Goal: Information Seeking & Learning: Learn about a topic

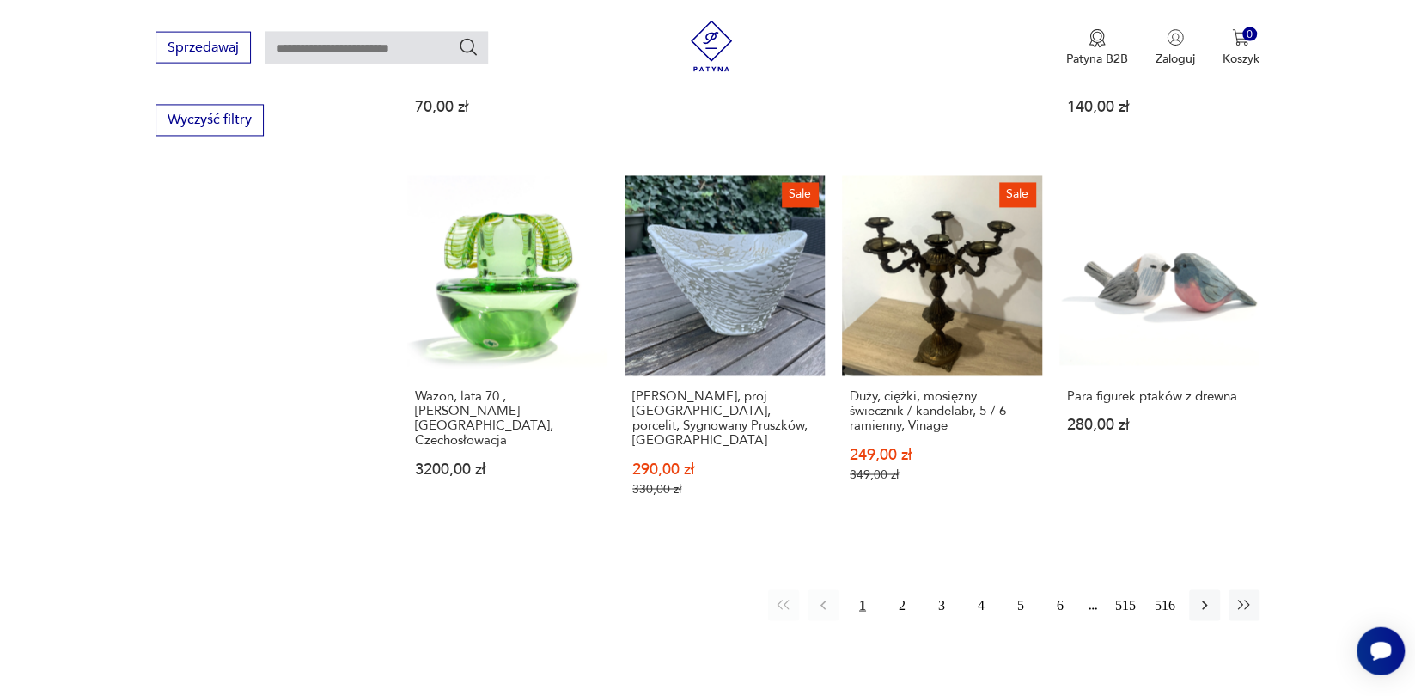
scroll to position [1692, 0]
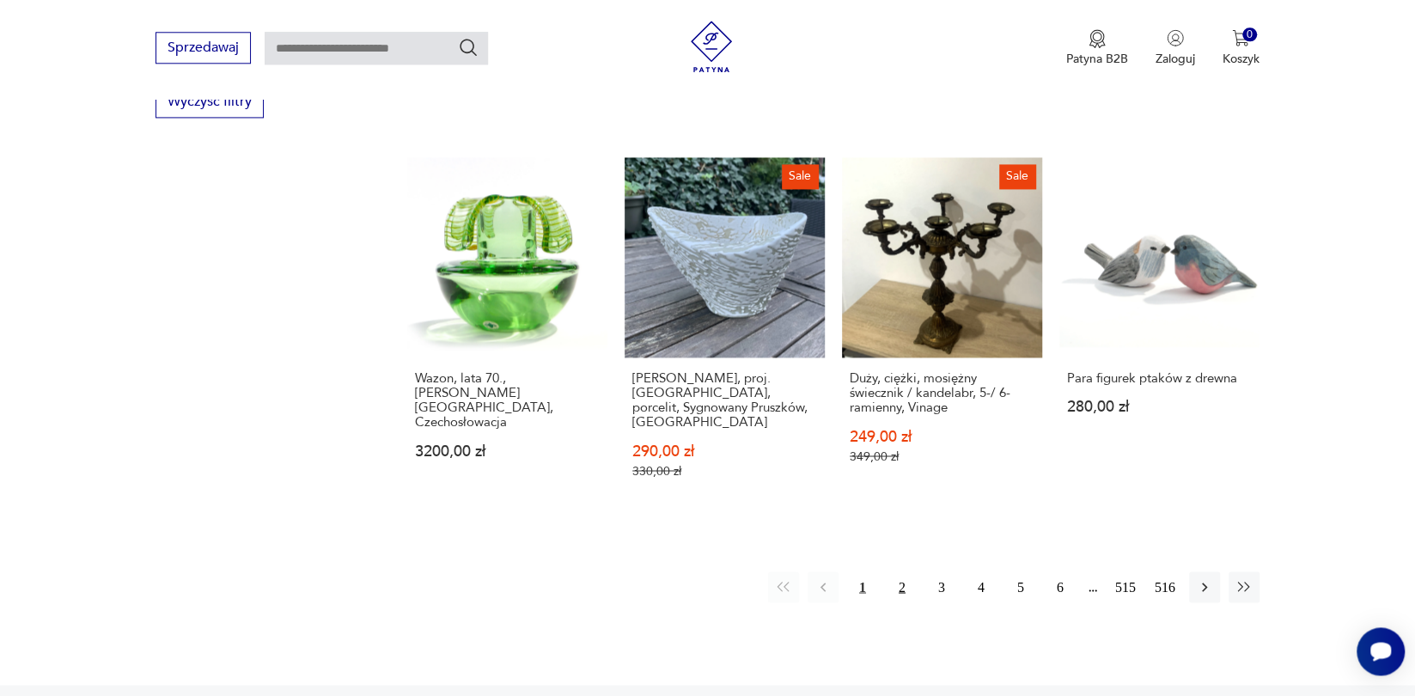
click at [887, 602] on button "2" at bounding box center [902, 586] width 31 height 31
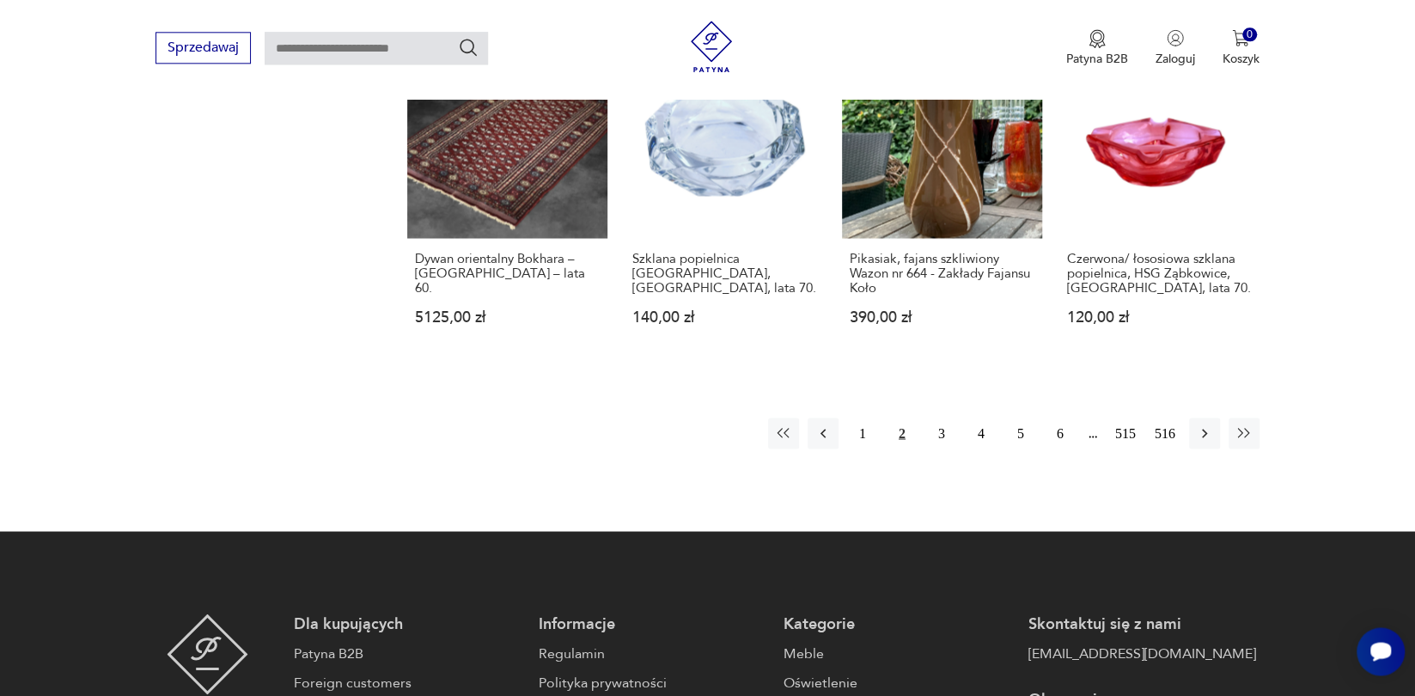
scroll to position [1821, 0]
click at [926, 449] on button "3" at bounding box center [941, 433] width 31 height 31
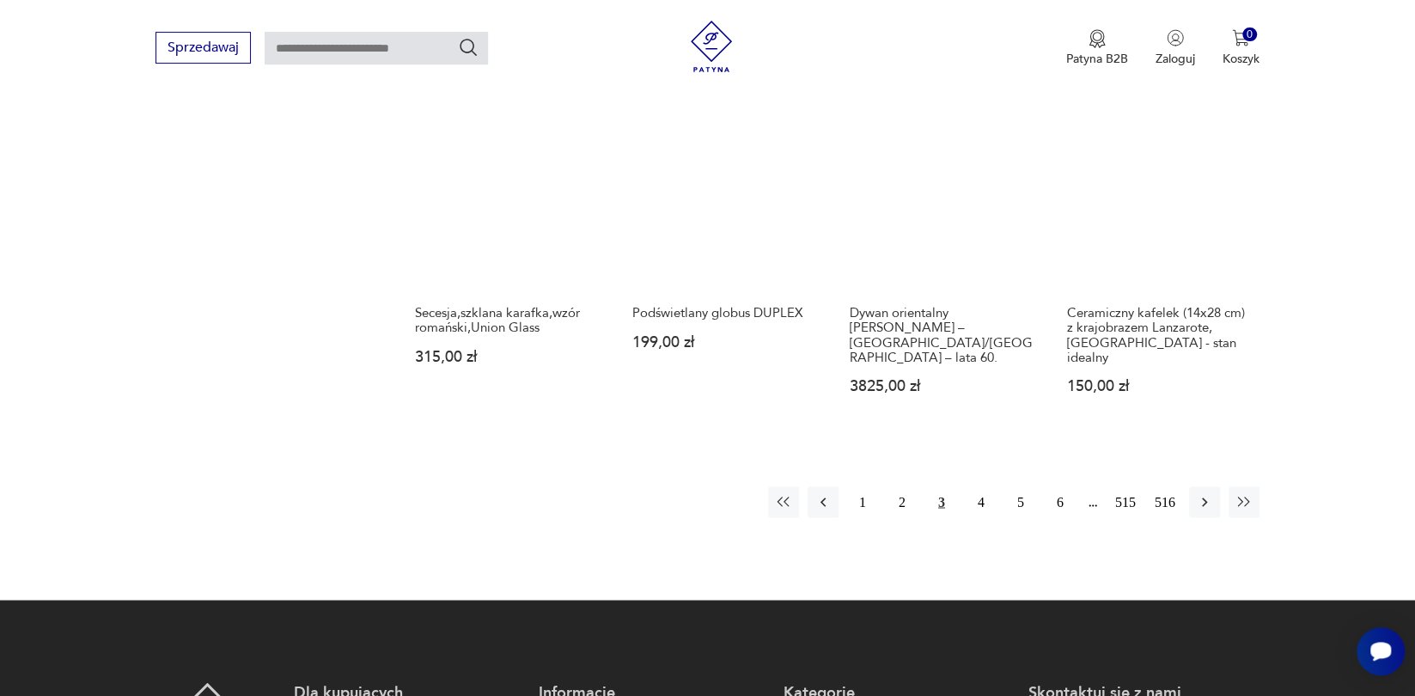
scroll to position [1820, 0]
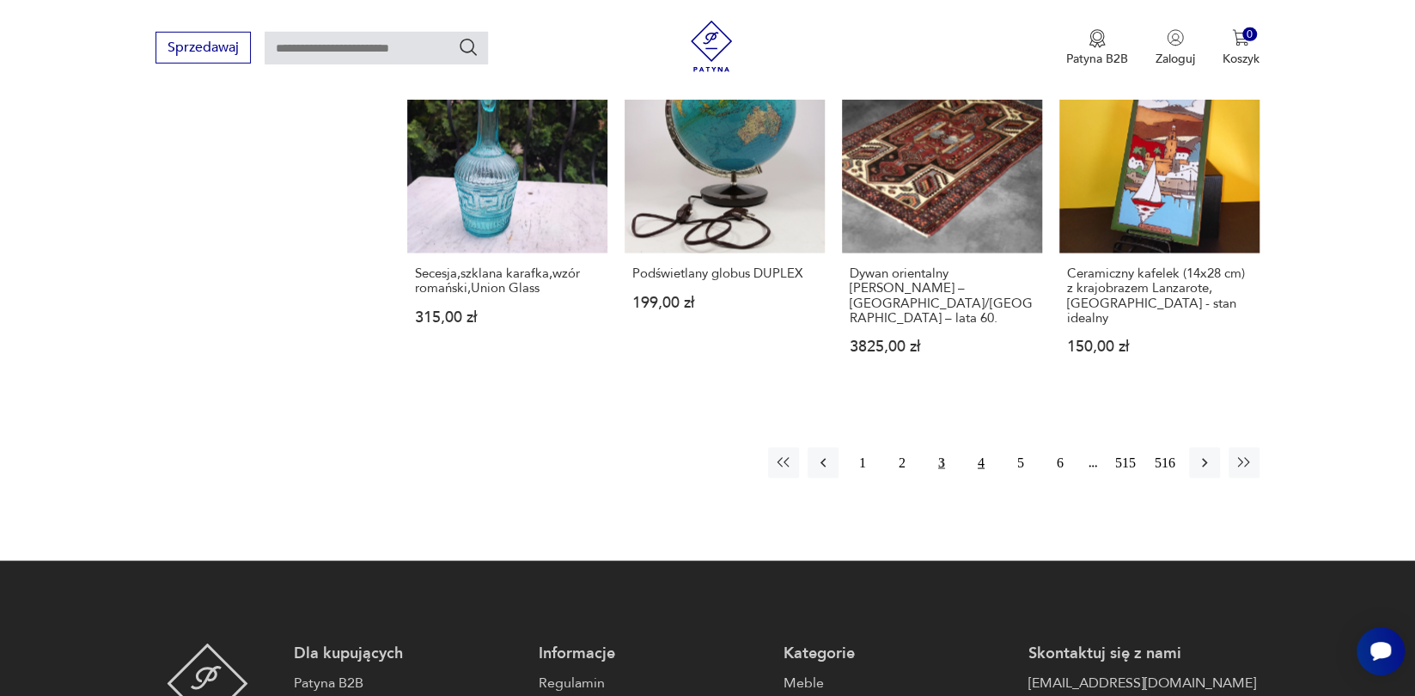
click at [966, 479] on button "4" at bounding box center [981, 463] width 31 height 31
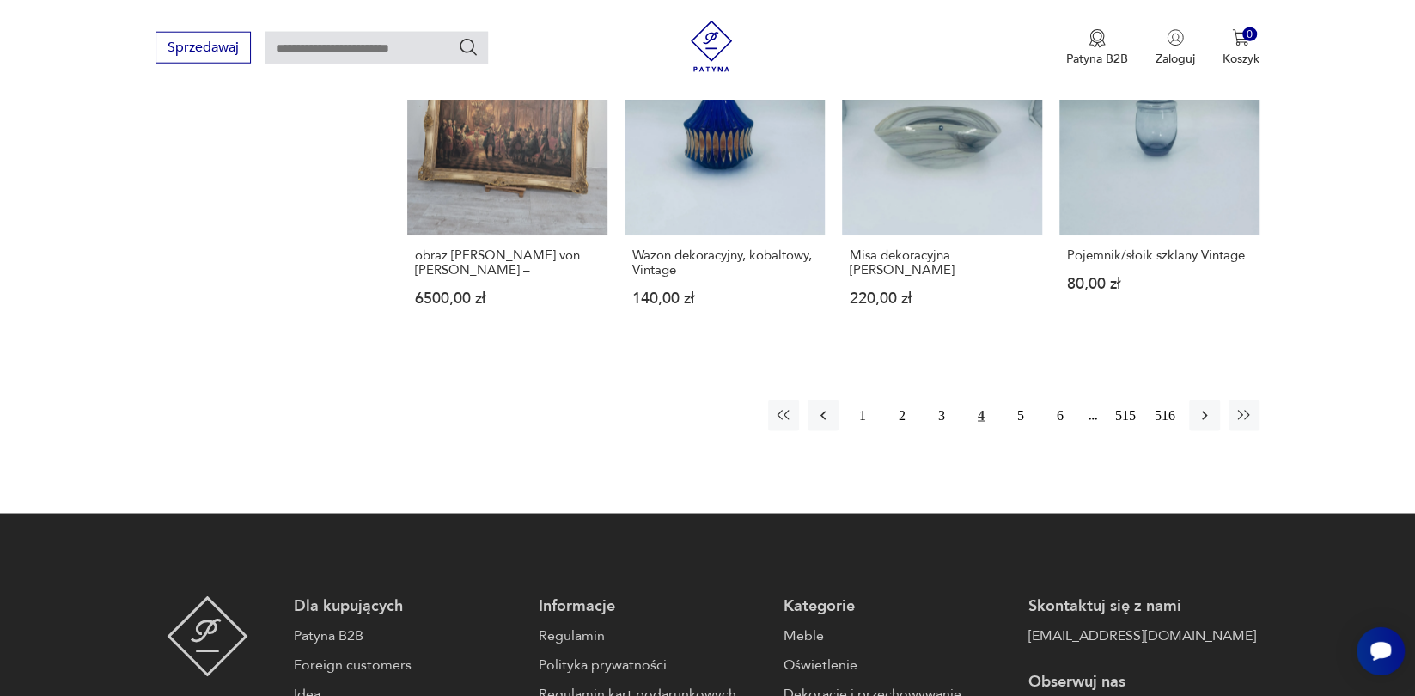
scroll to position [1813, 0]
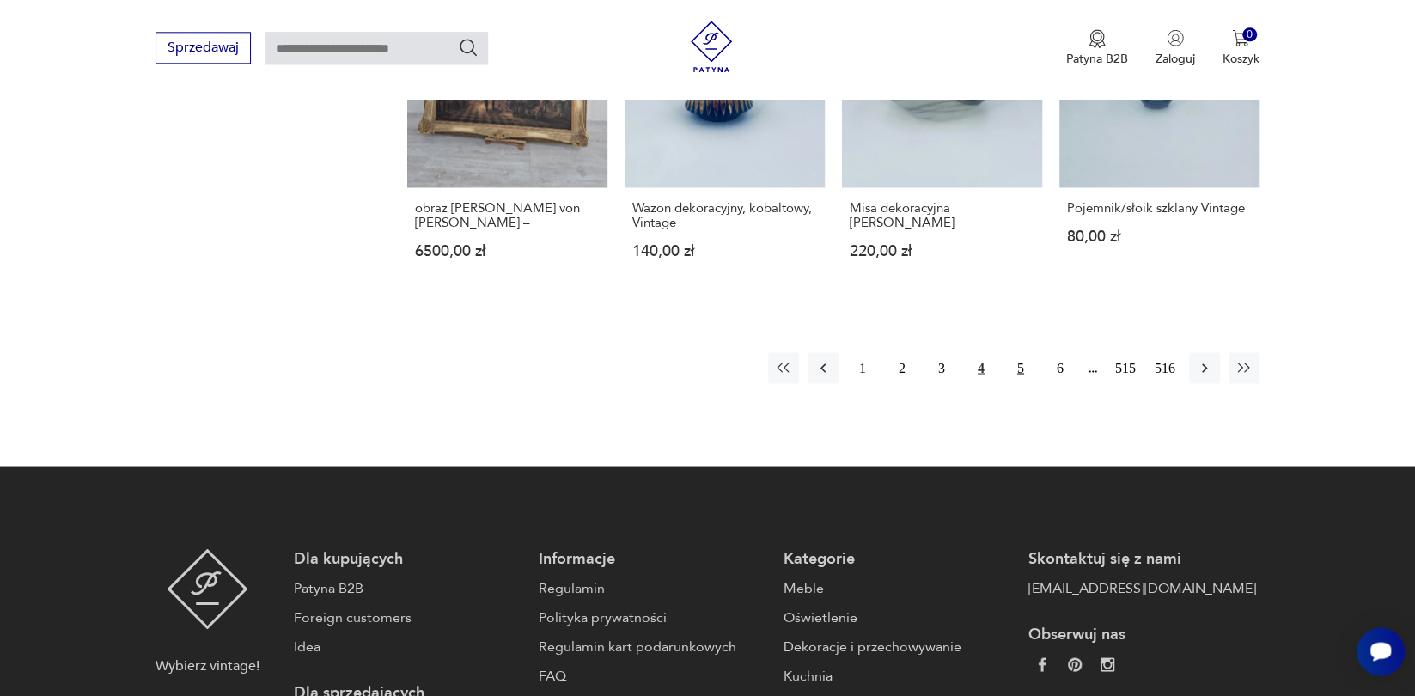
click at [1005, 383] on button "5" at bounding box center [1020, 367] width 31 height 31
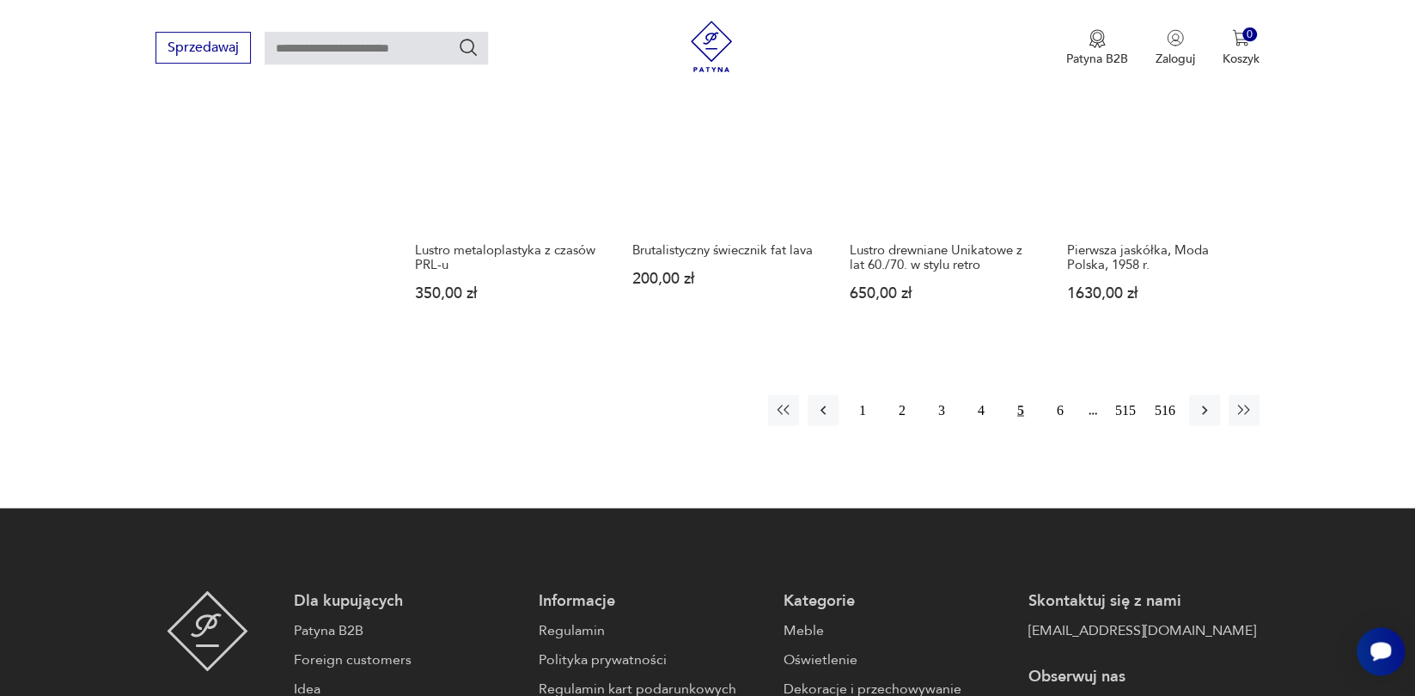
scroll to position [1788, 0]
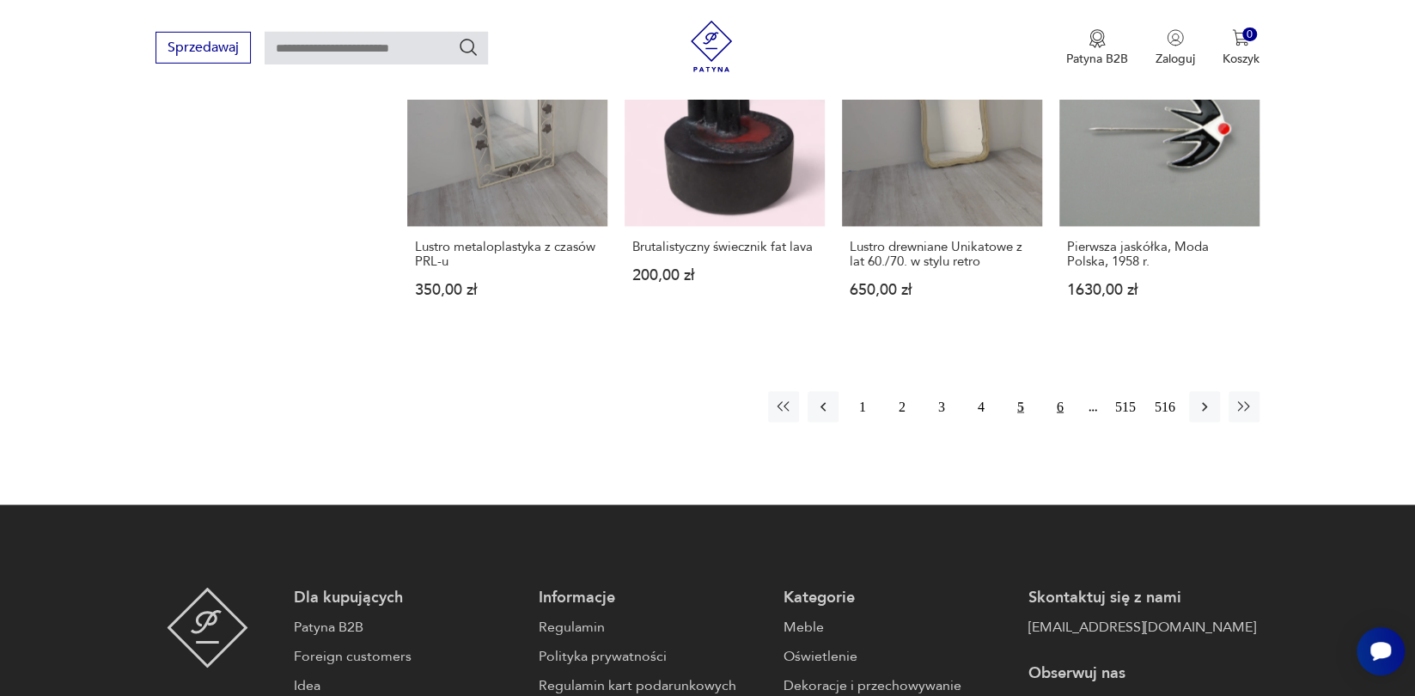
click at [1045, 423] on button "6" at bounding box center [1060, 407] width 31 height 31
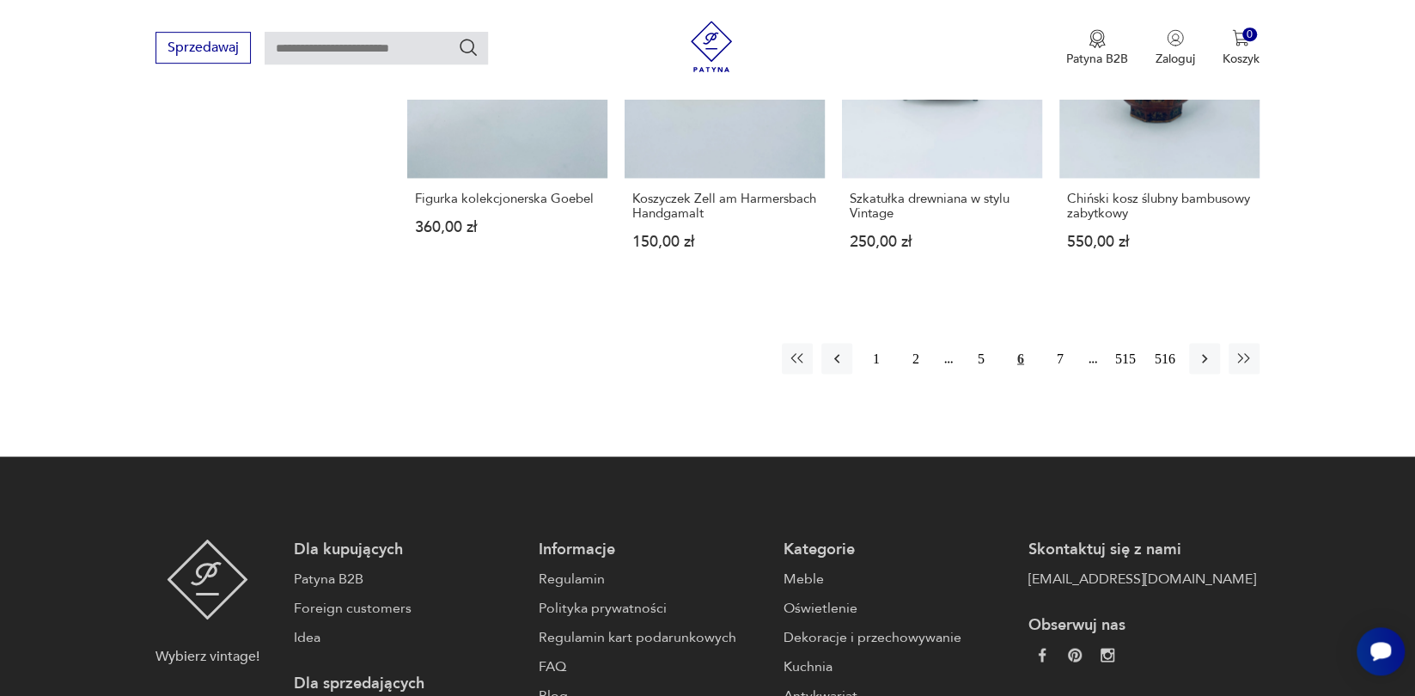
scroll to position [1836, 0]
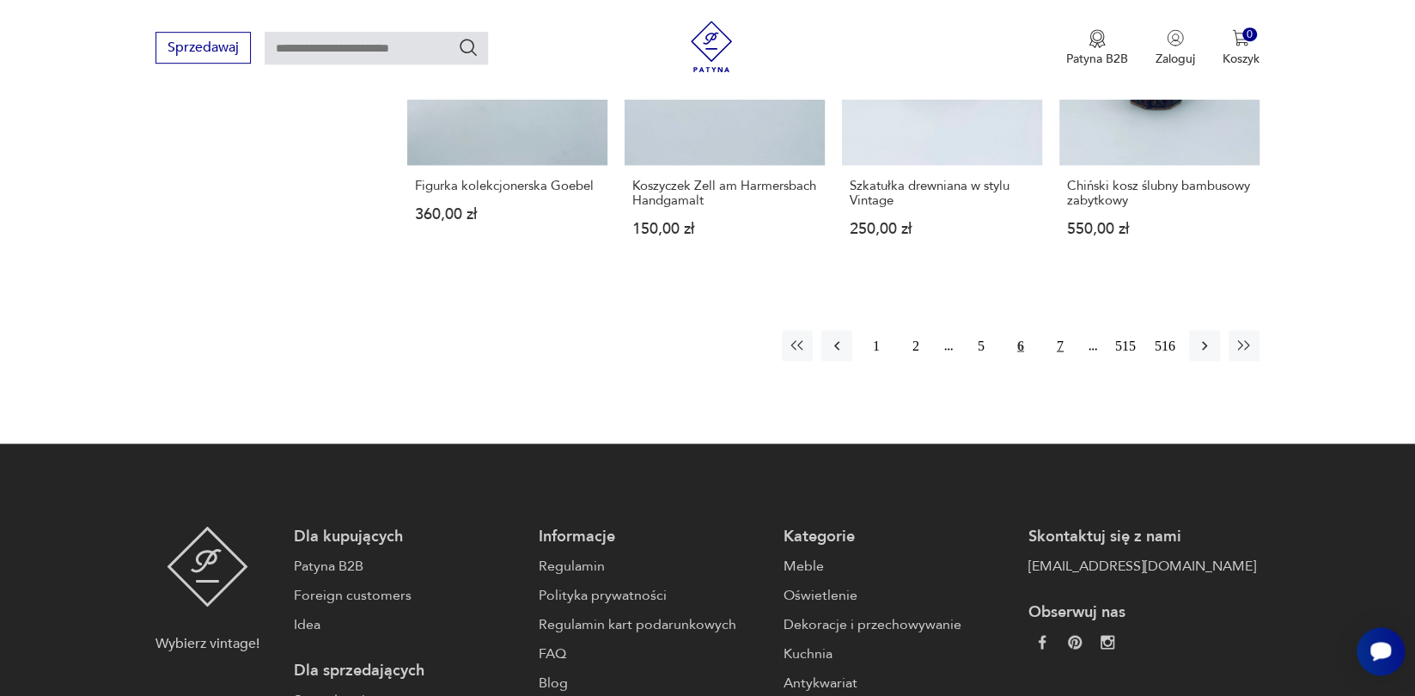
click at [1048, 361] on button "7" at bounding box center [1060, 345] width 31 height 31
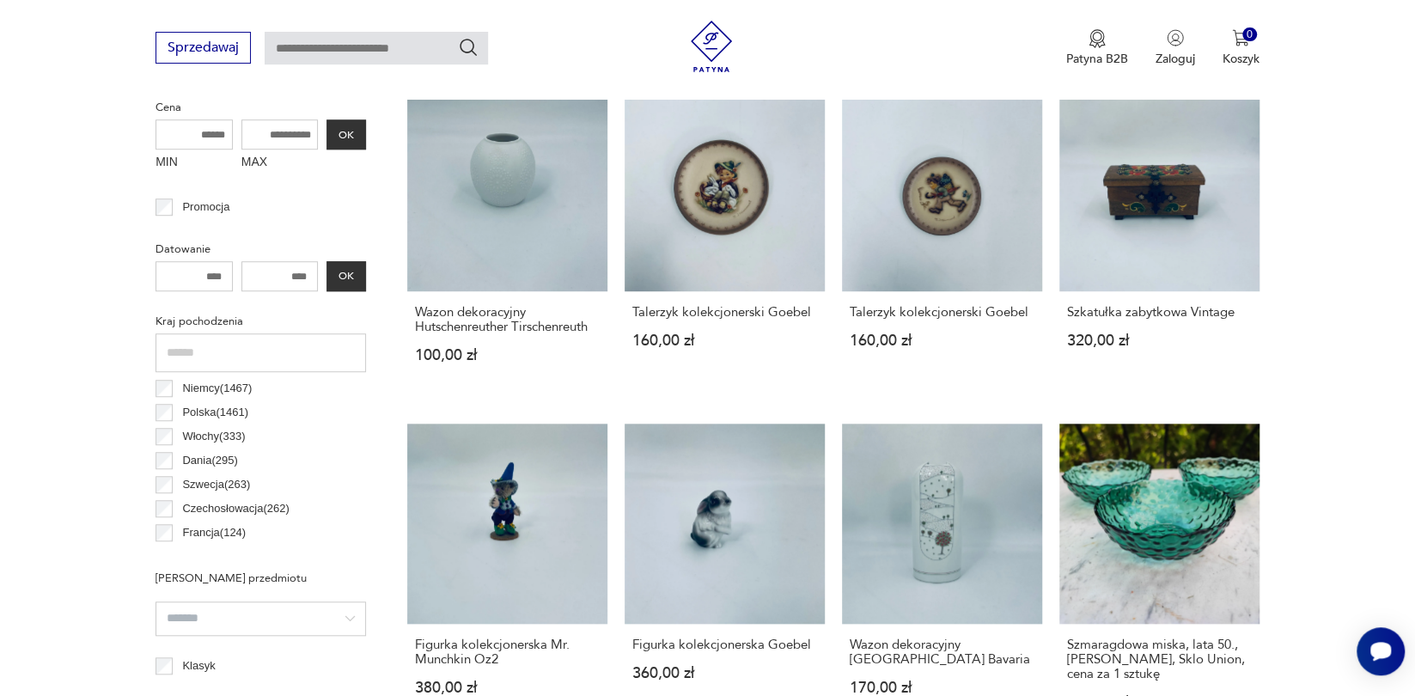
scroll to position [666, 0]
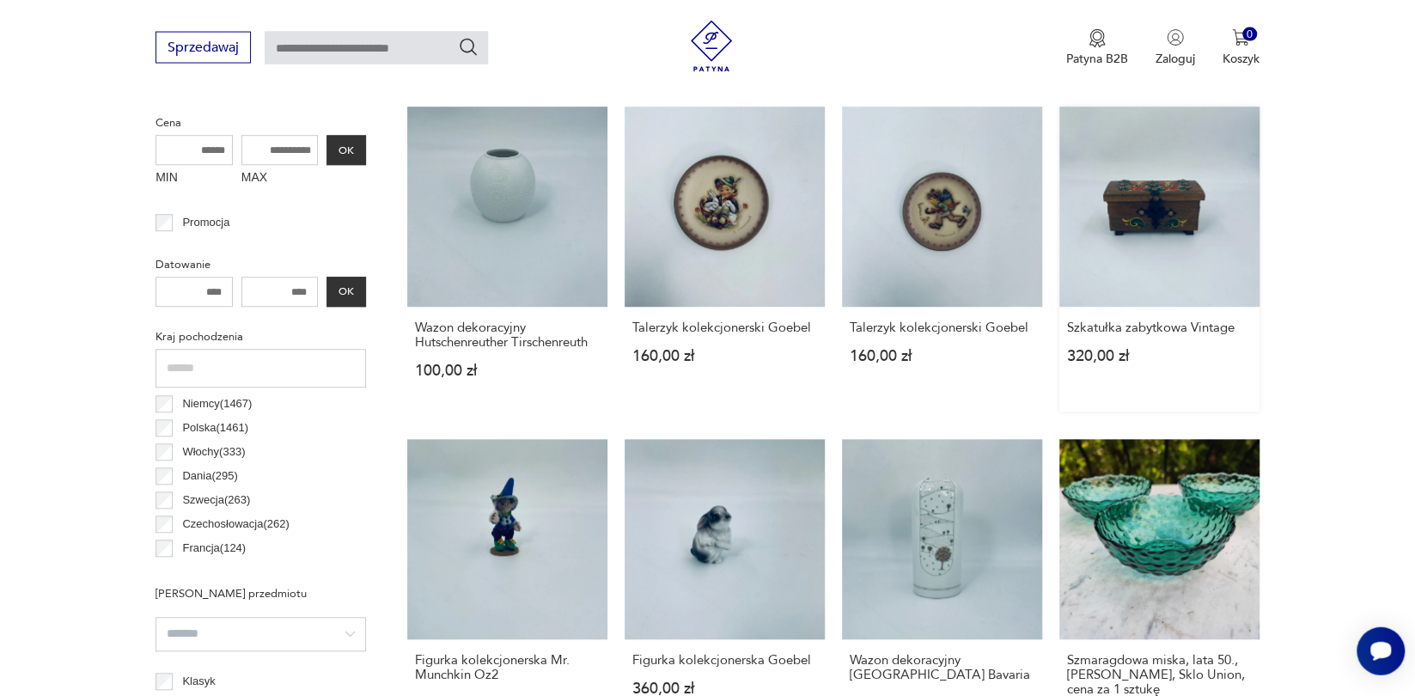
click at [1153, 253] on link "Szkatułka zabytkowa Vintage 320,00 zł" at bounding box center [1160, 259] width 200 height 305
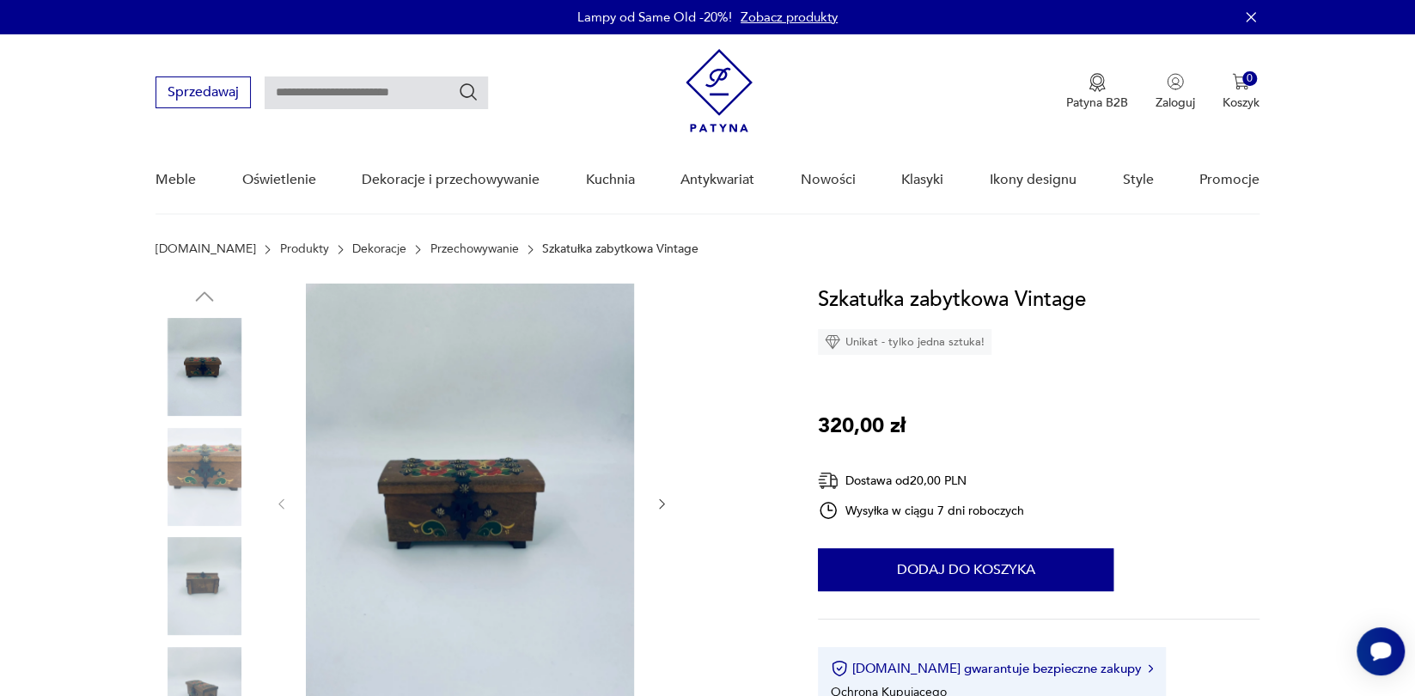
click at [217, 485] on img at bounding box center [205, 477] width 98 height 98
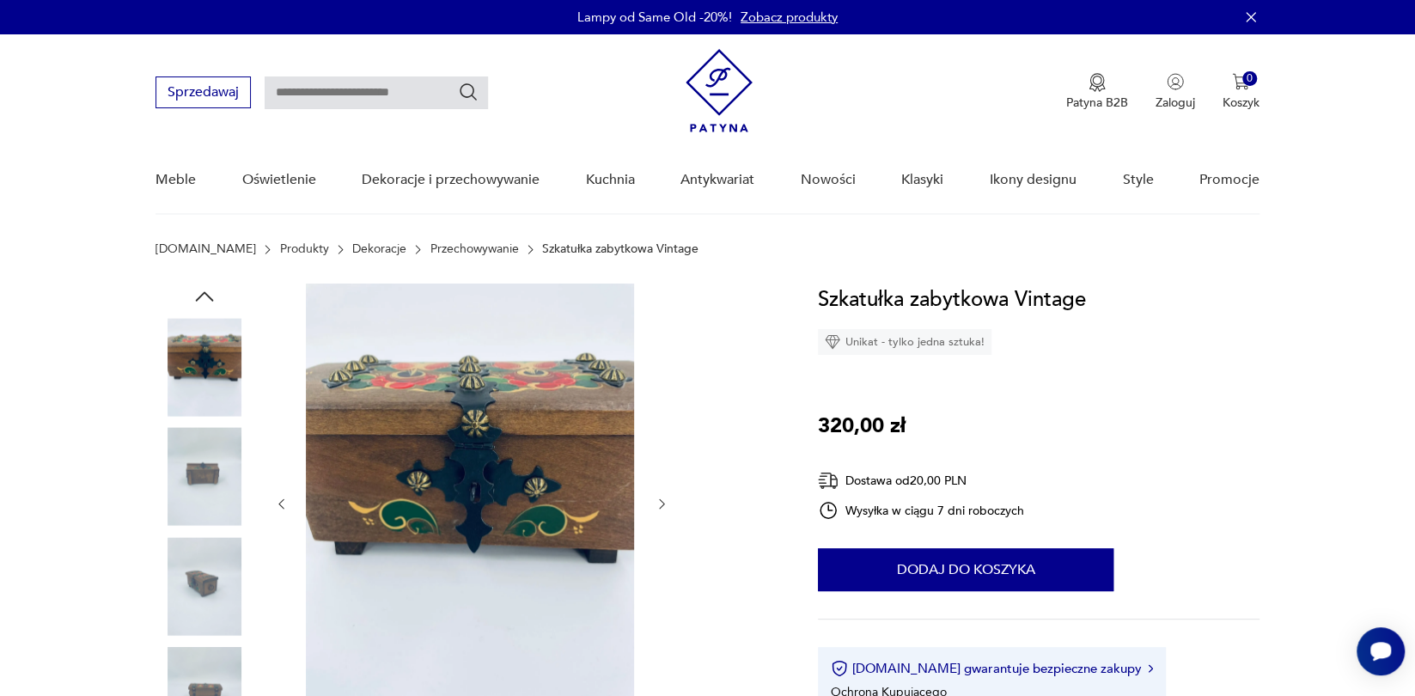
click at [198, 584] on img at bounding box center [205, 586] width 98 height 98
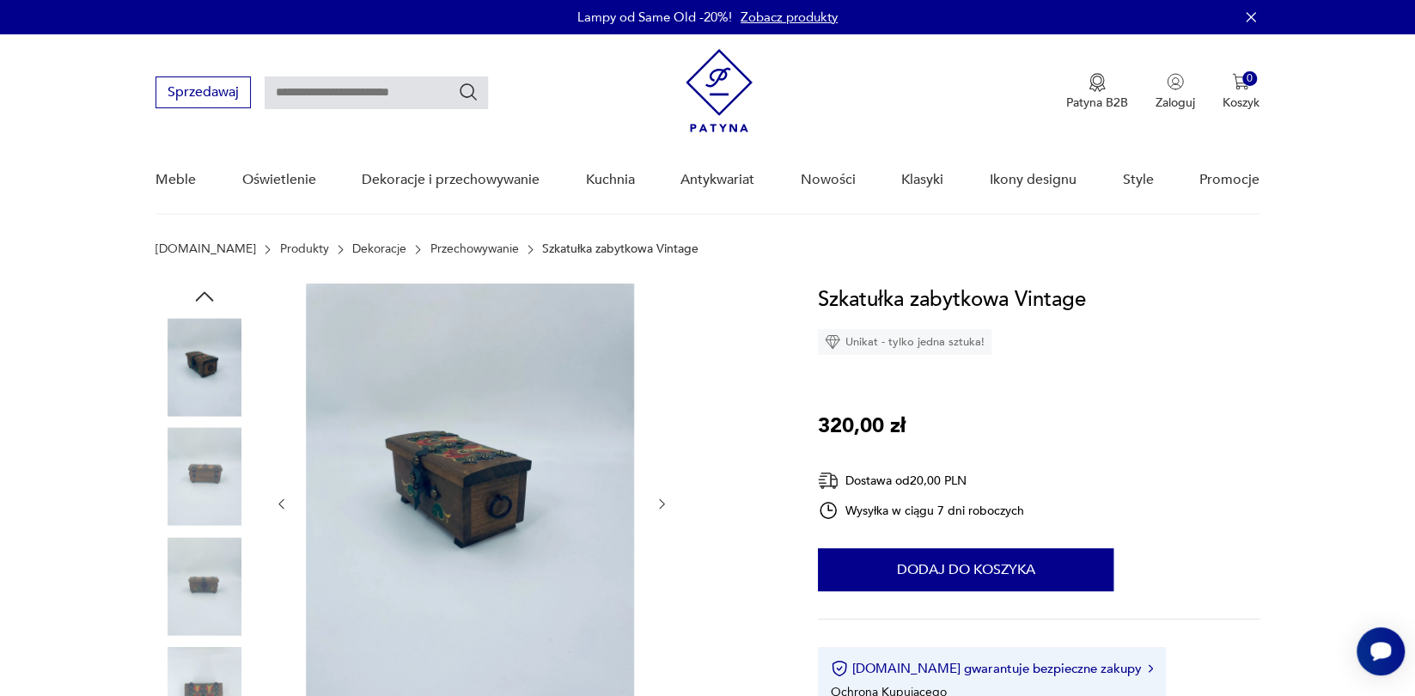
click at [194, 595] on img at bounding box center [205, 586] width 98 height 98
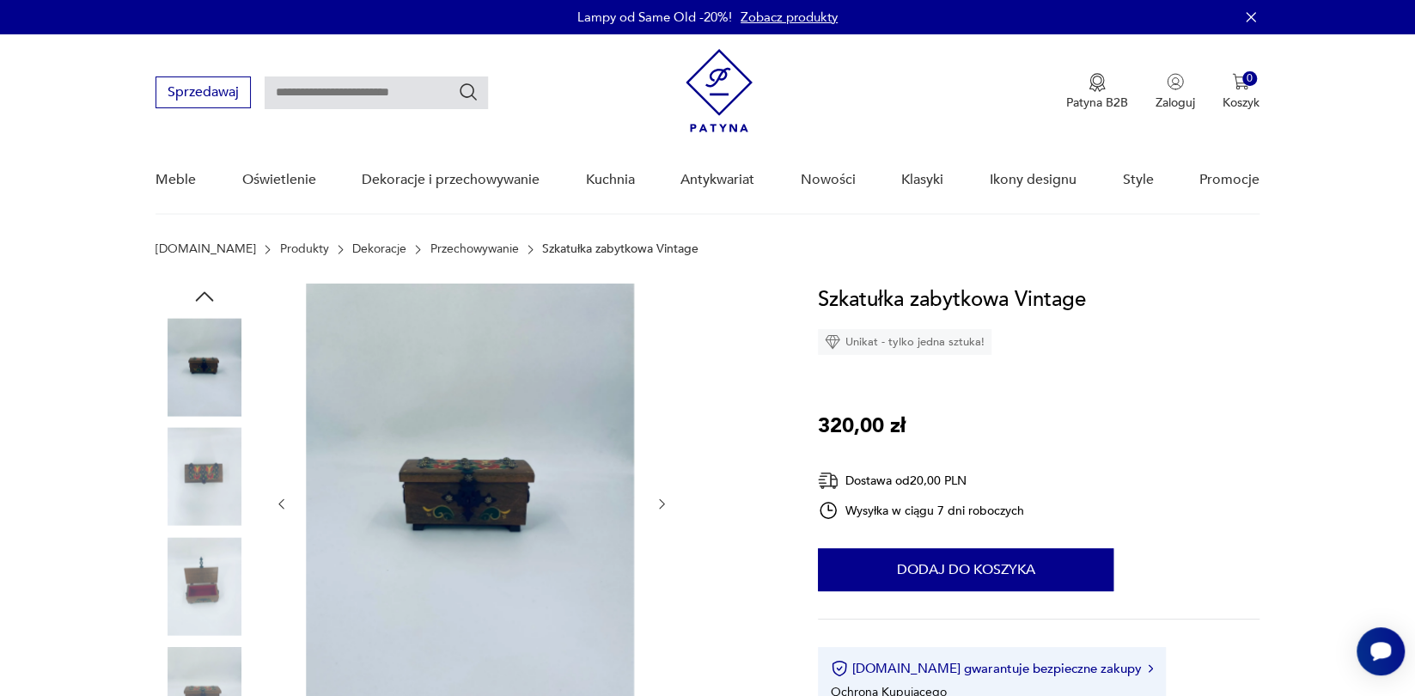
click at [200, 612] on img at bounding box center [205, 586] width 98 height 98
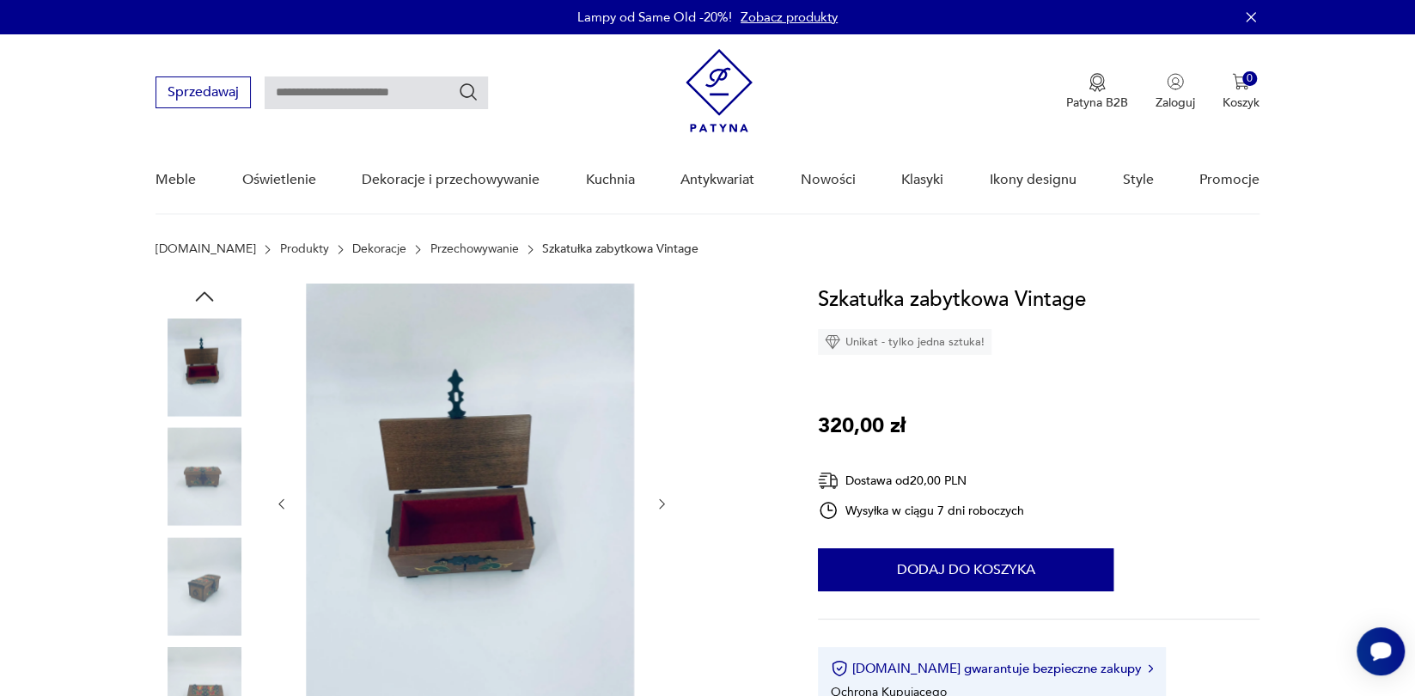
click at [208, 613] on img at bounding box center [205, 586] width 98 height 98
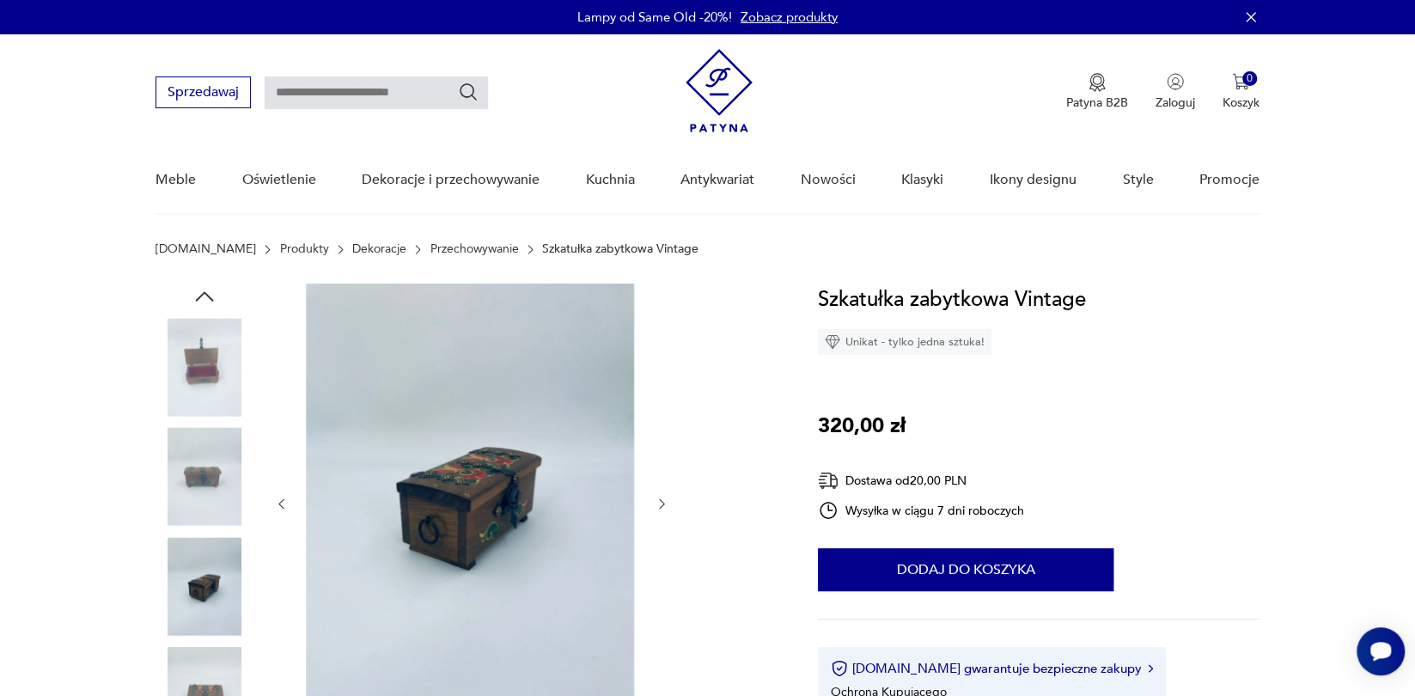
click at [200, 664] on img at bounding box center [205, 696] width 98 height 98
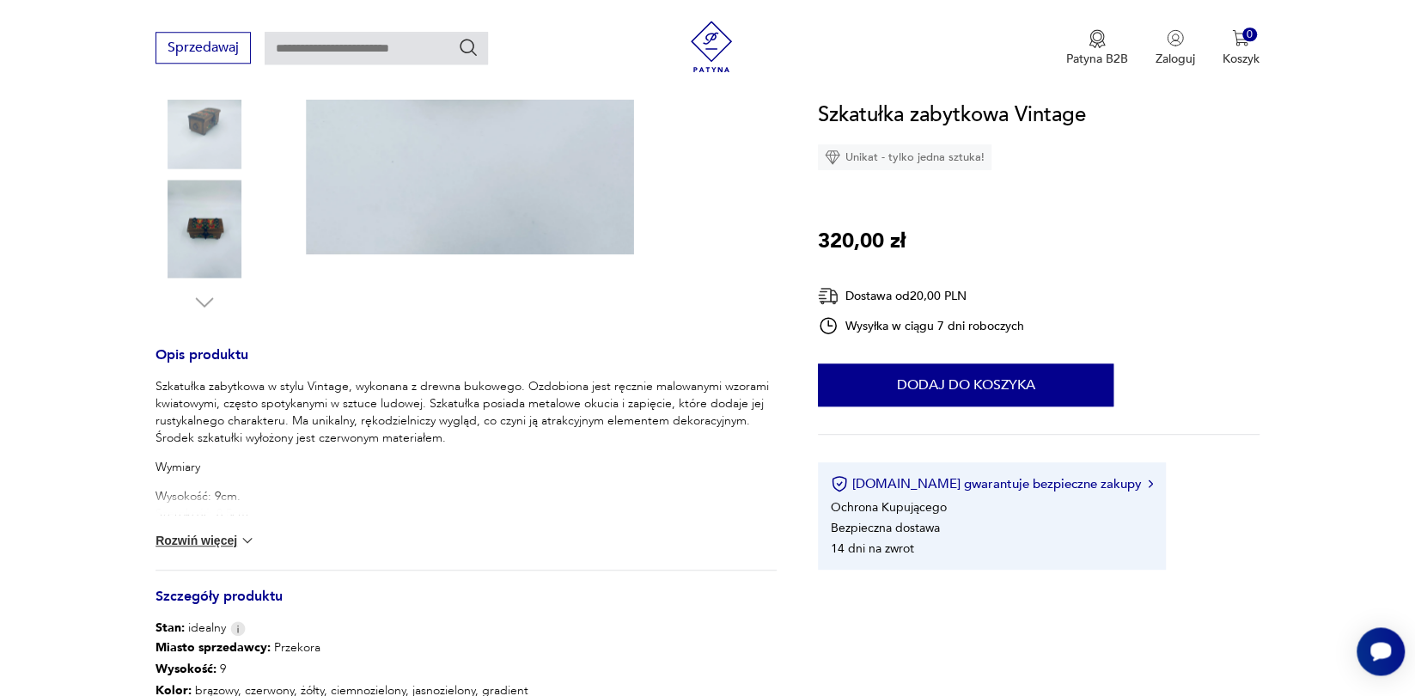
scroll to position [520, 0]
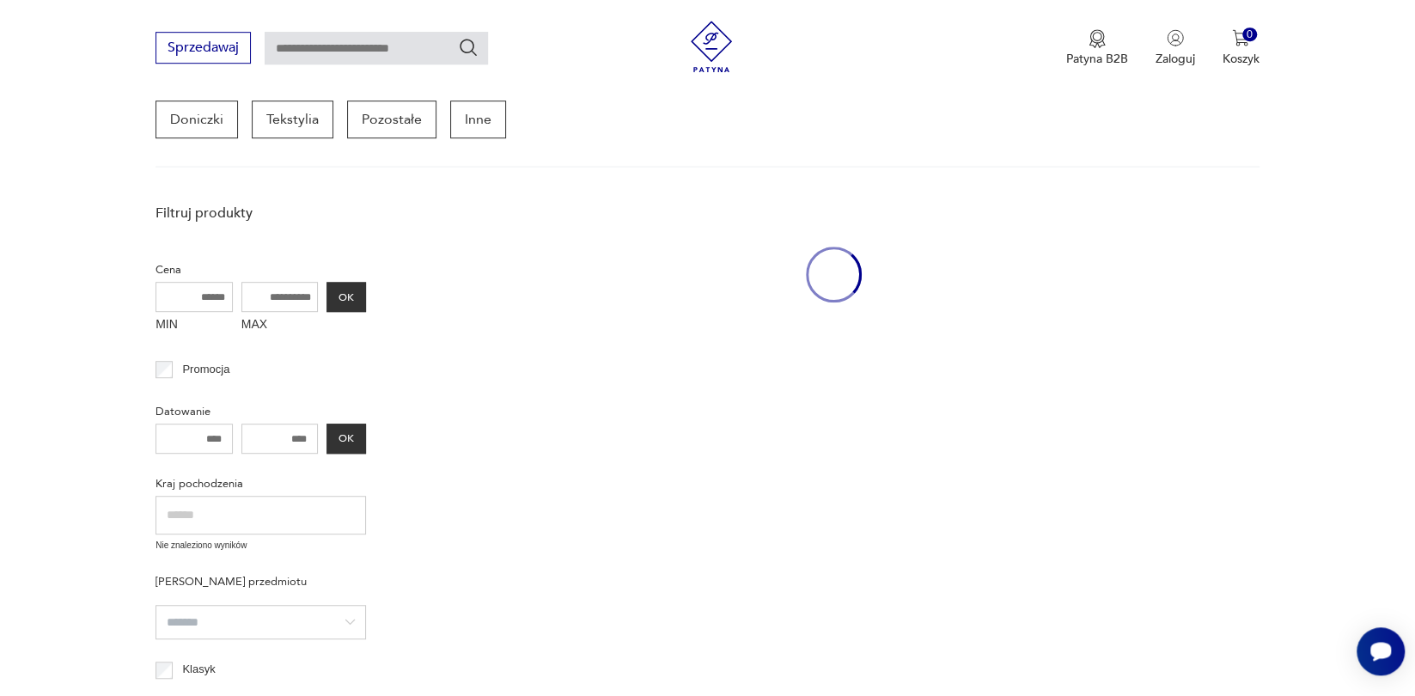
scroll to position [632, 0]
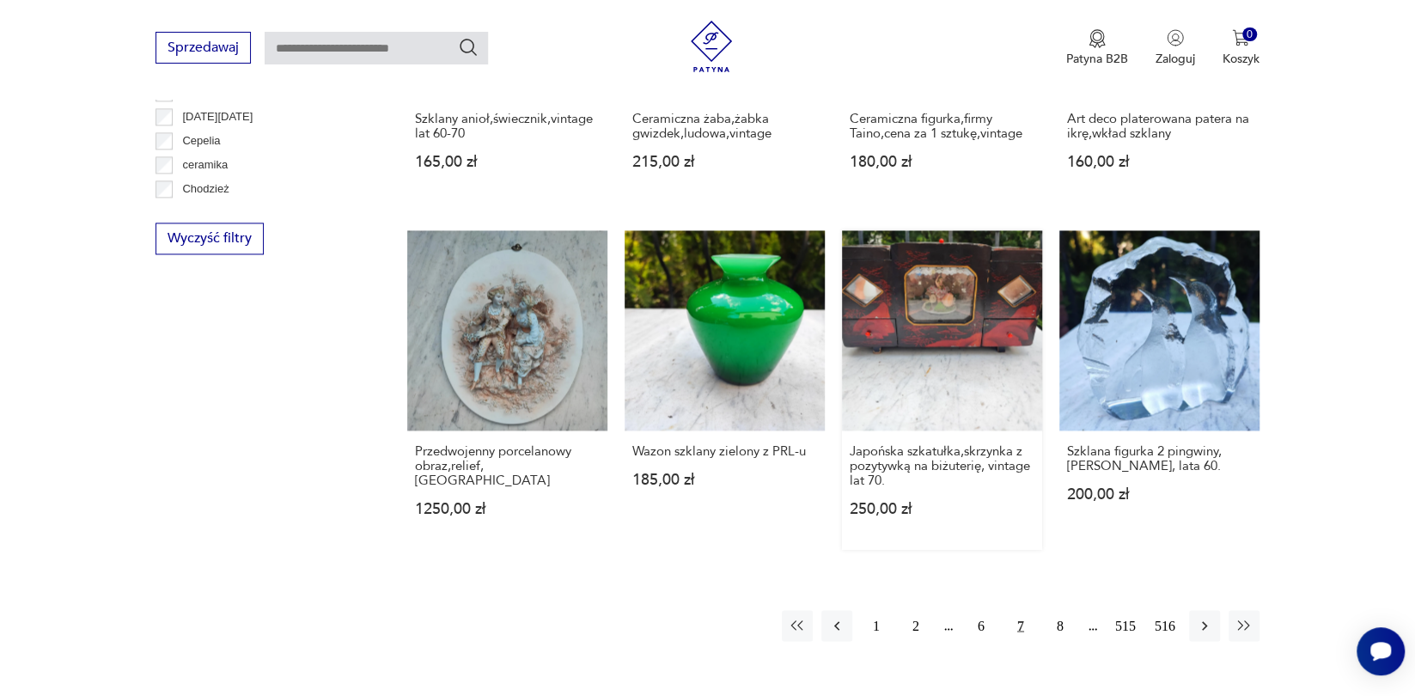
click at [975, 394] on link "Japońska szkatułka,skrzynka z pozytywką na biżuterię, vintage lat 70. 250,00 zł" at bounding box center [942, 390] width 200 height 320
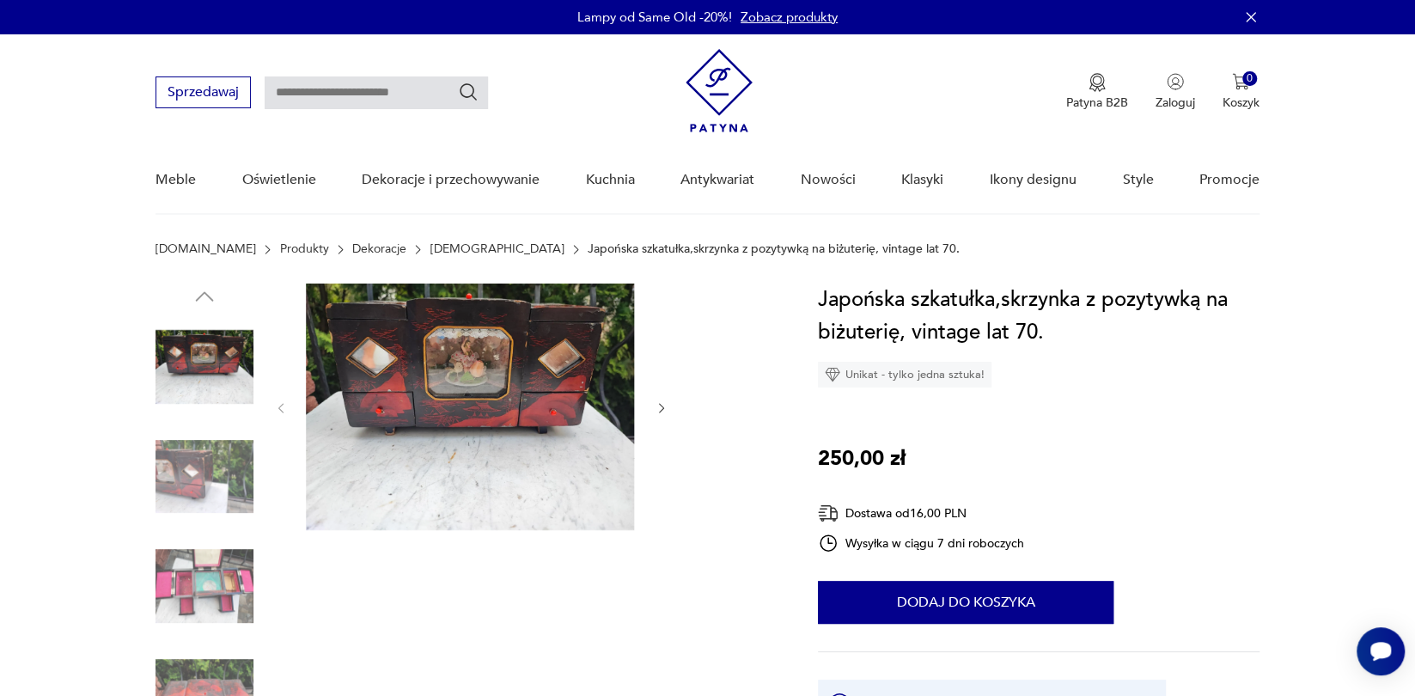
click at [214, 479] on img at bounding box center [205, 477] width 98 height 98
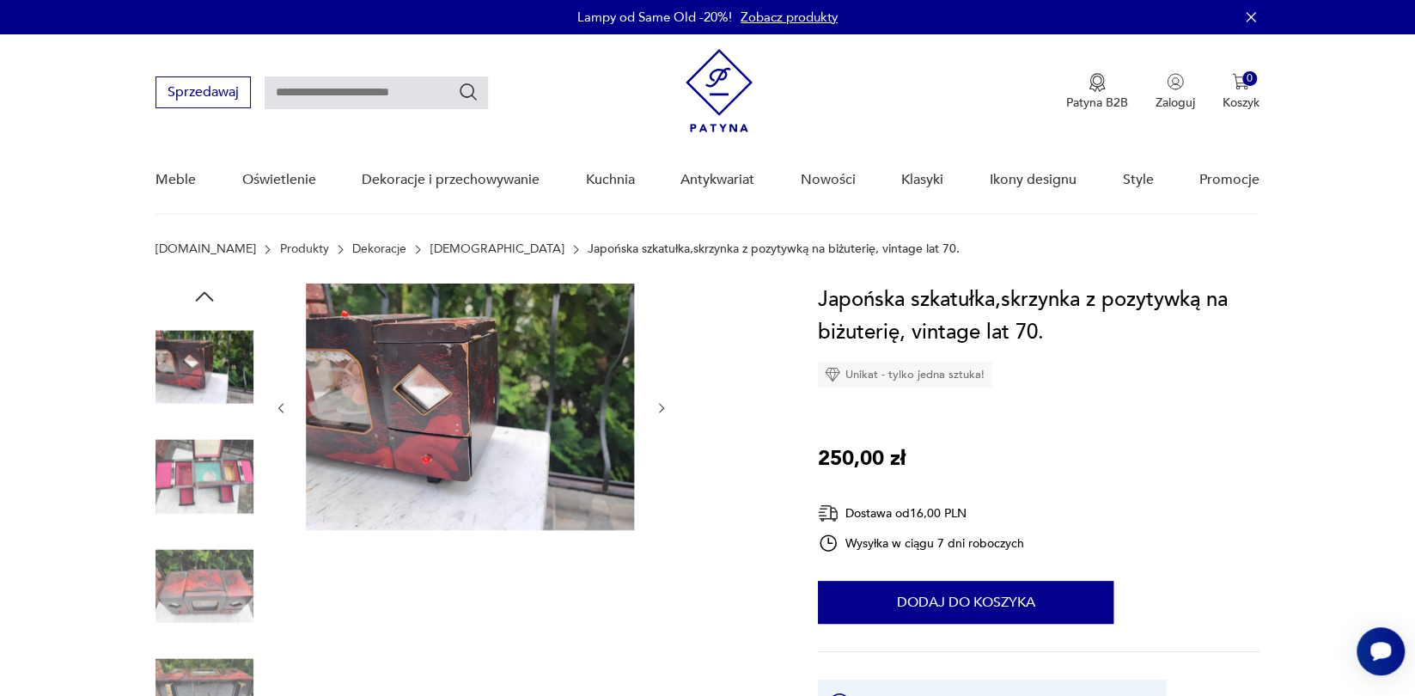
click at [231, 492] on img at bounding box center [205, 477] width 98 height 98
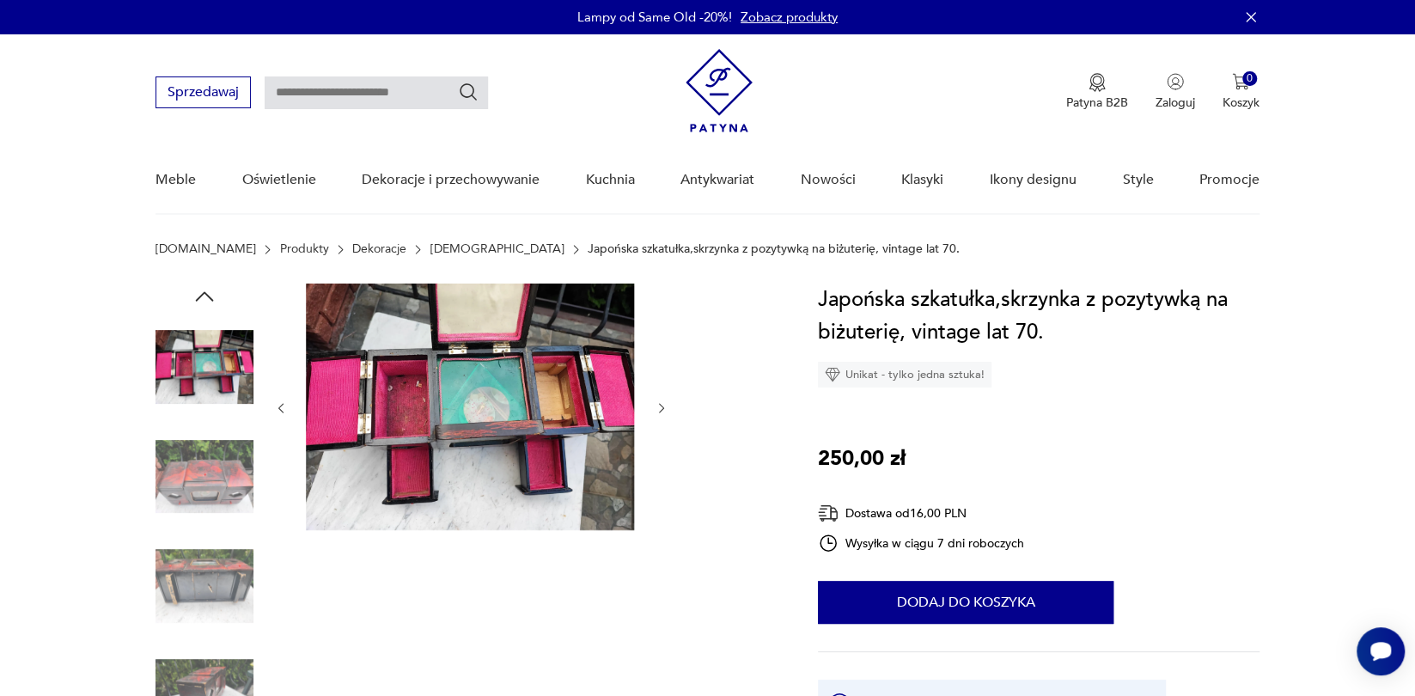
click at [217, 584] on img at bounding box center [205, 586] width 98 height 98
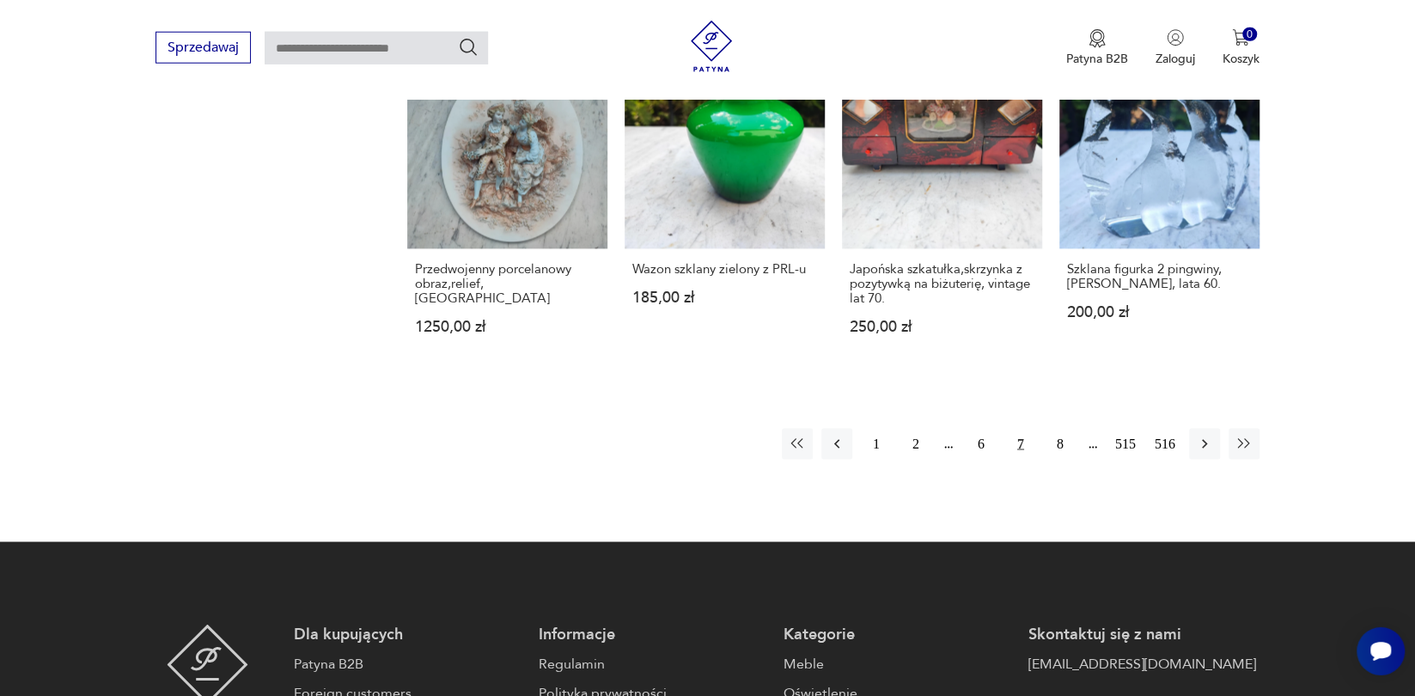
scroll to position [1745, 0]
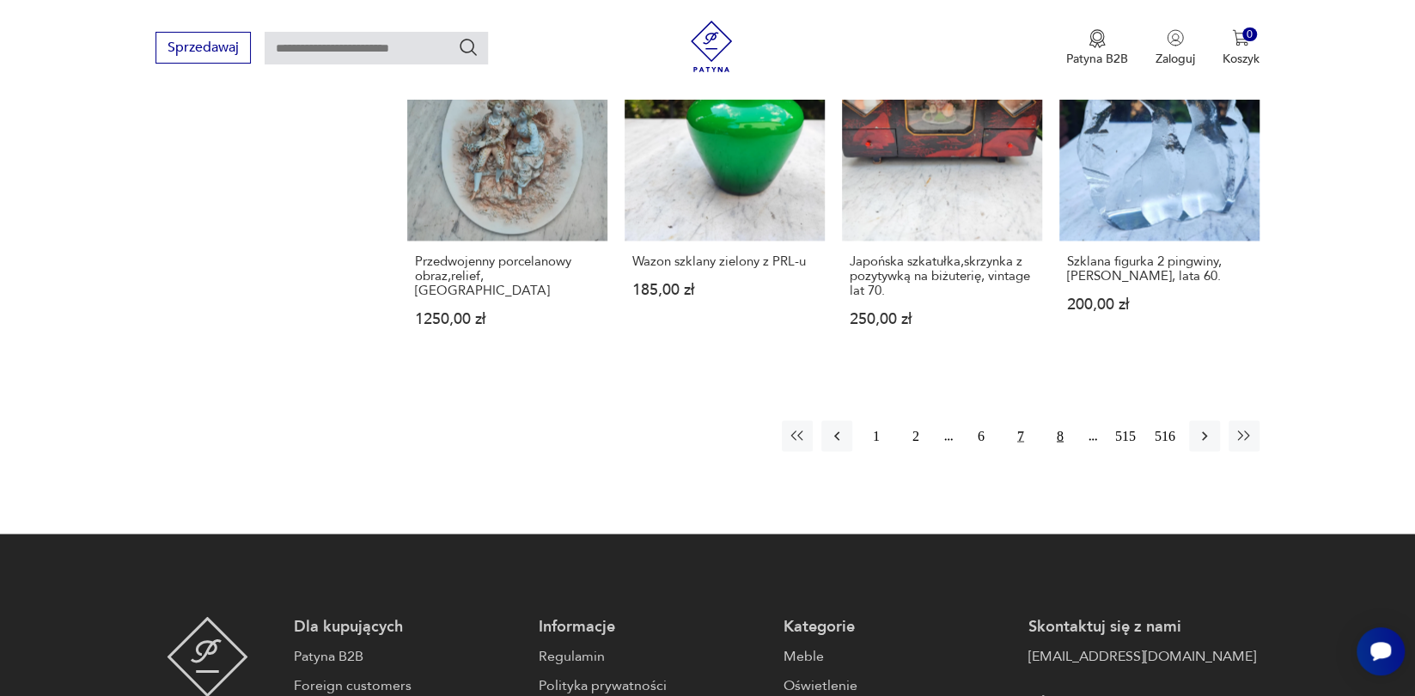
click at [1048, 451] on button "8" at bounding box center [1060, 435] width 31 height 31
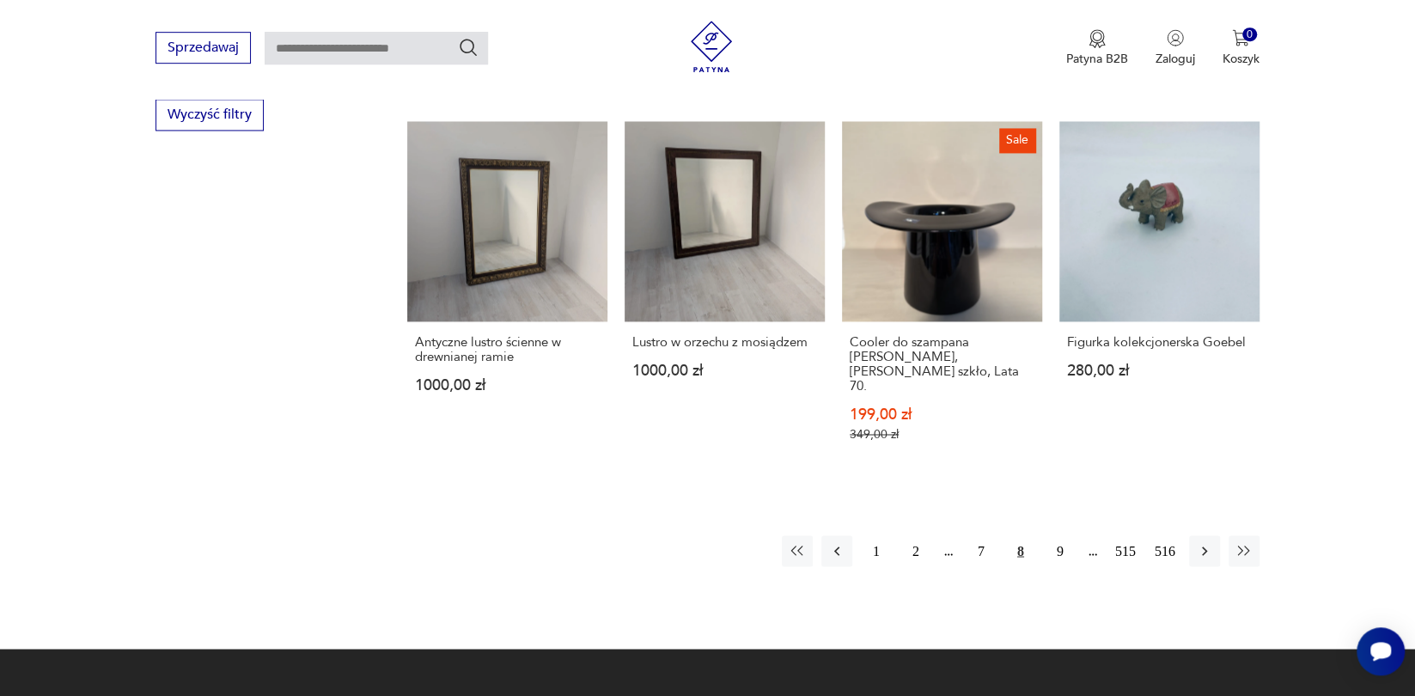
scroll to position [1696, 0]
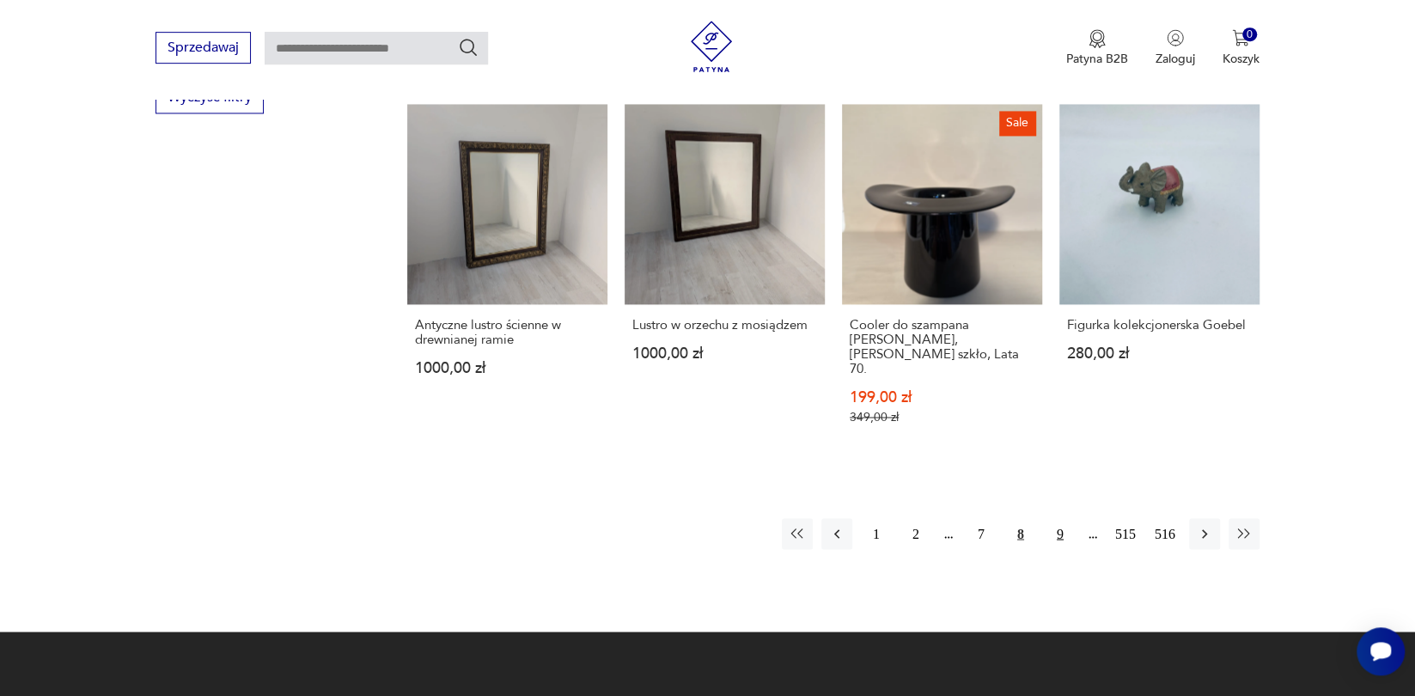
click at [1049, 549] on button "9" at bounding box center [1060, 533] width 31 height 31
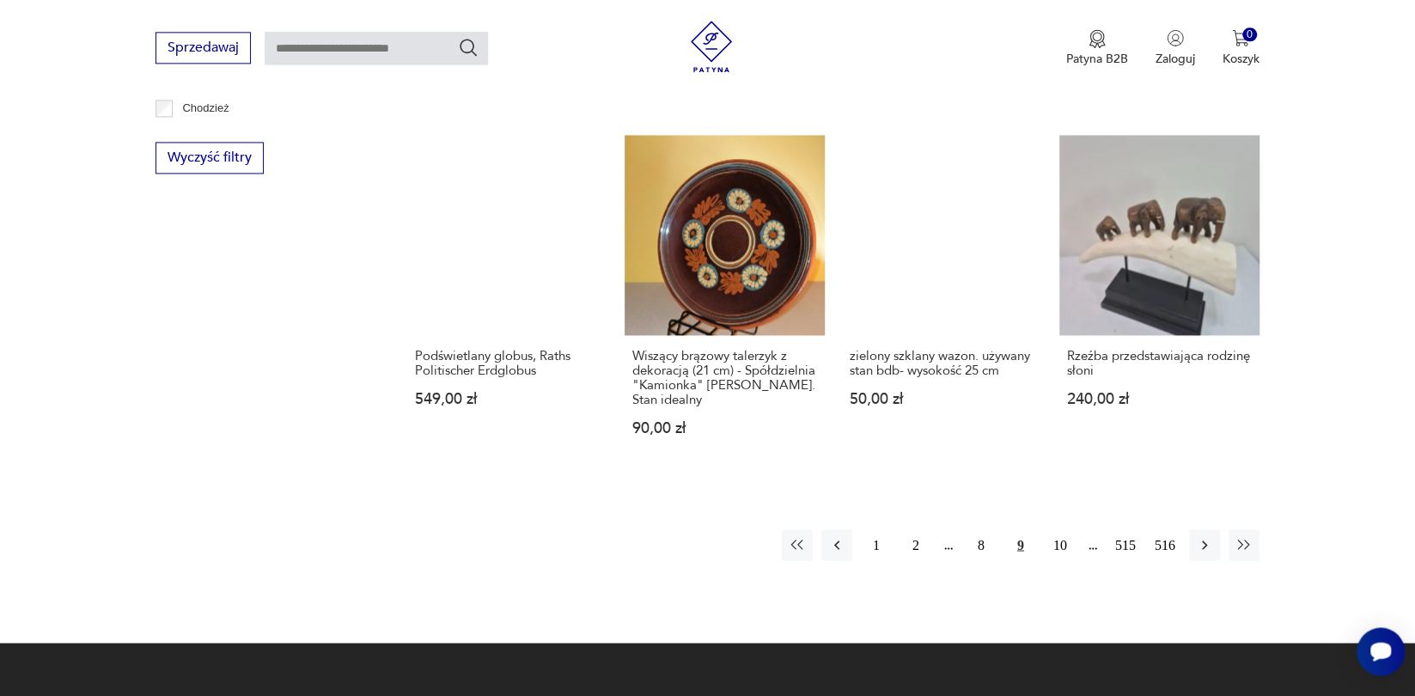
scroll to position [1763, 0]
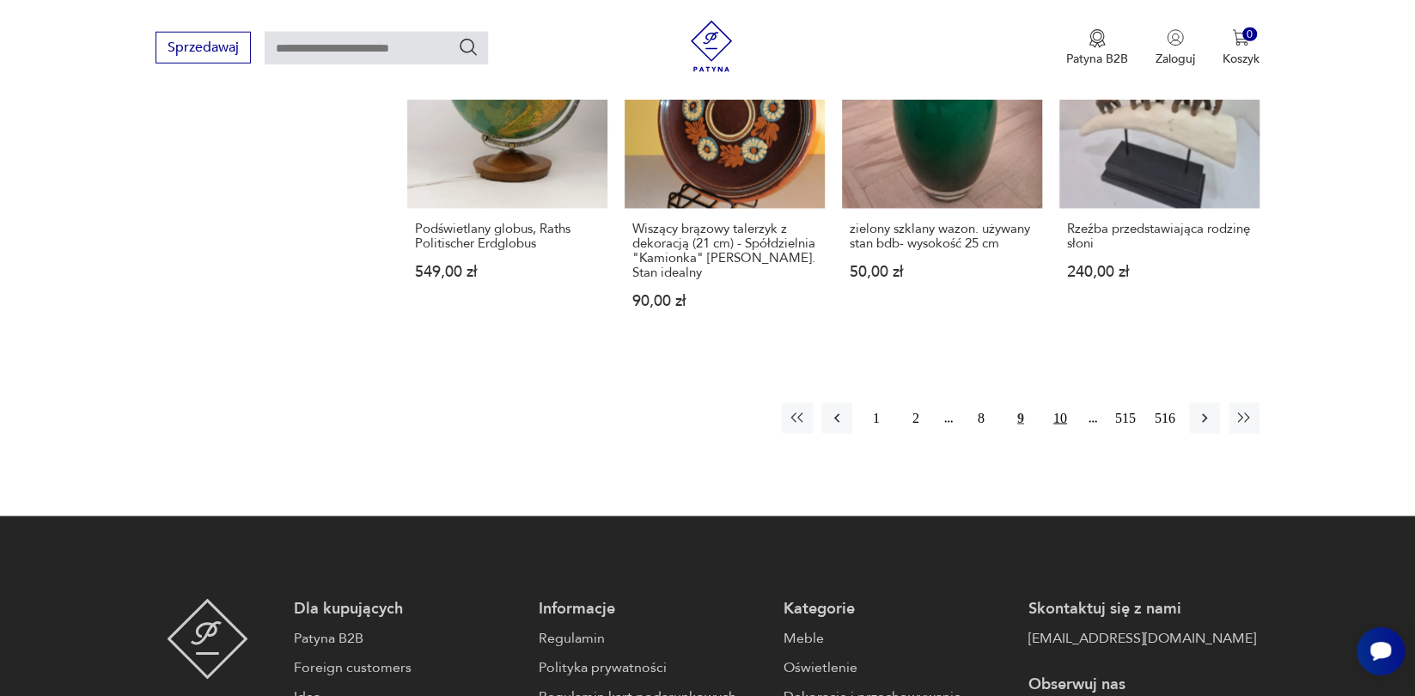
click at [1048, 434] on button "10" at bounding box center [1060, 418] width 31 height 31
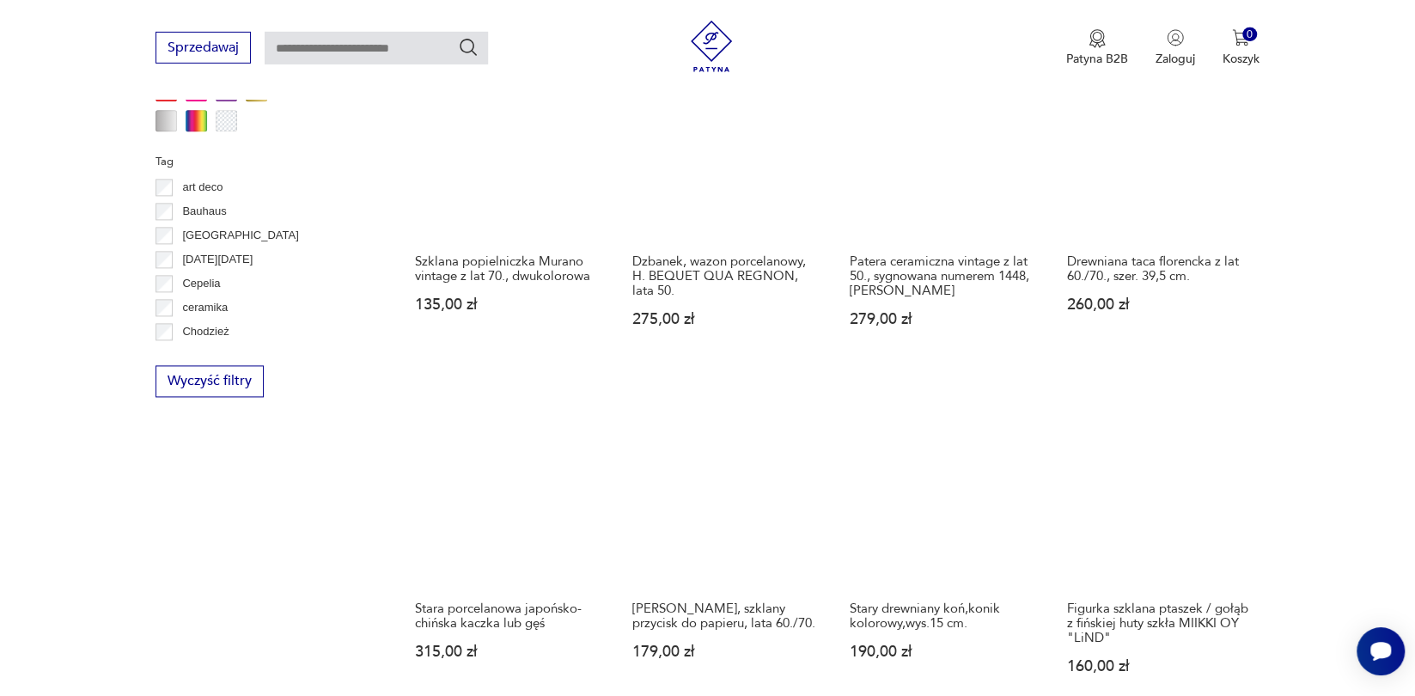
scroll to position [1614, 0]
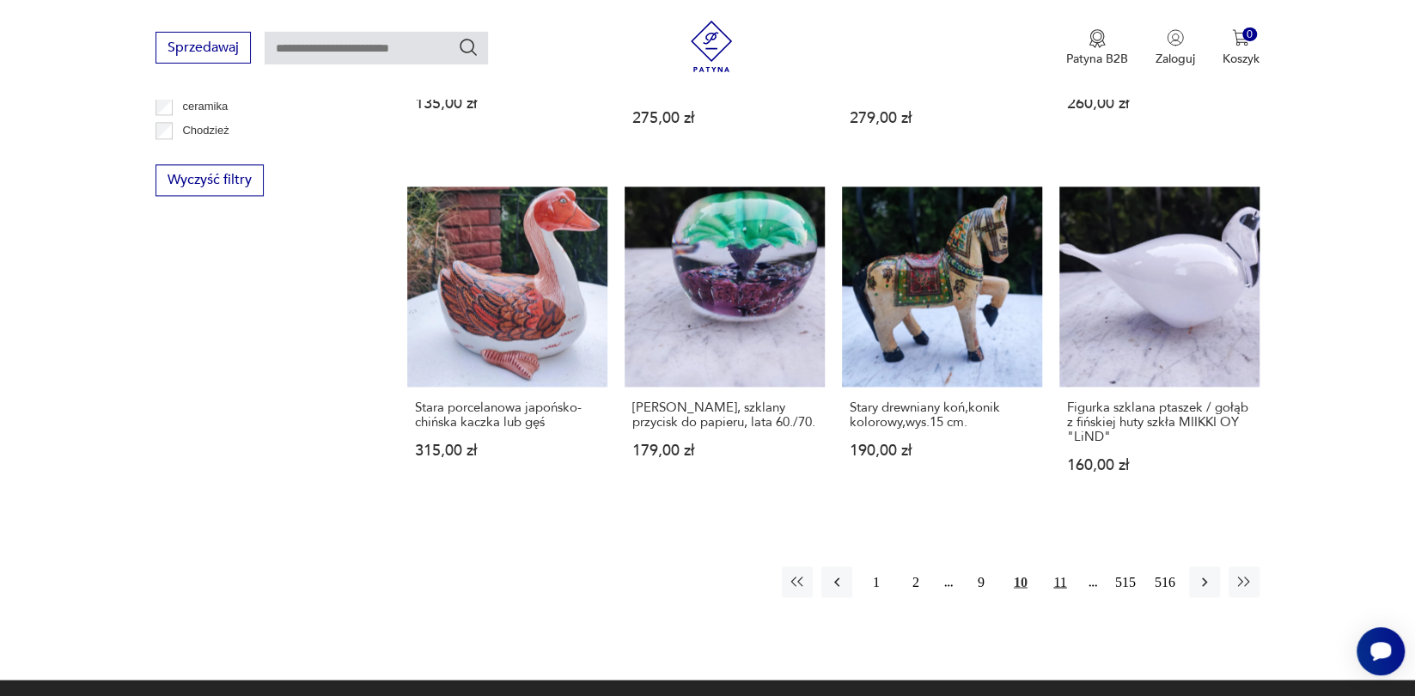
click at [1047, 597] on button "11" at bounding box center [1060, 581] width 31 height 31
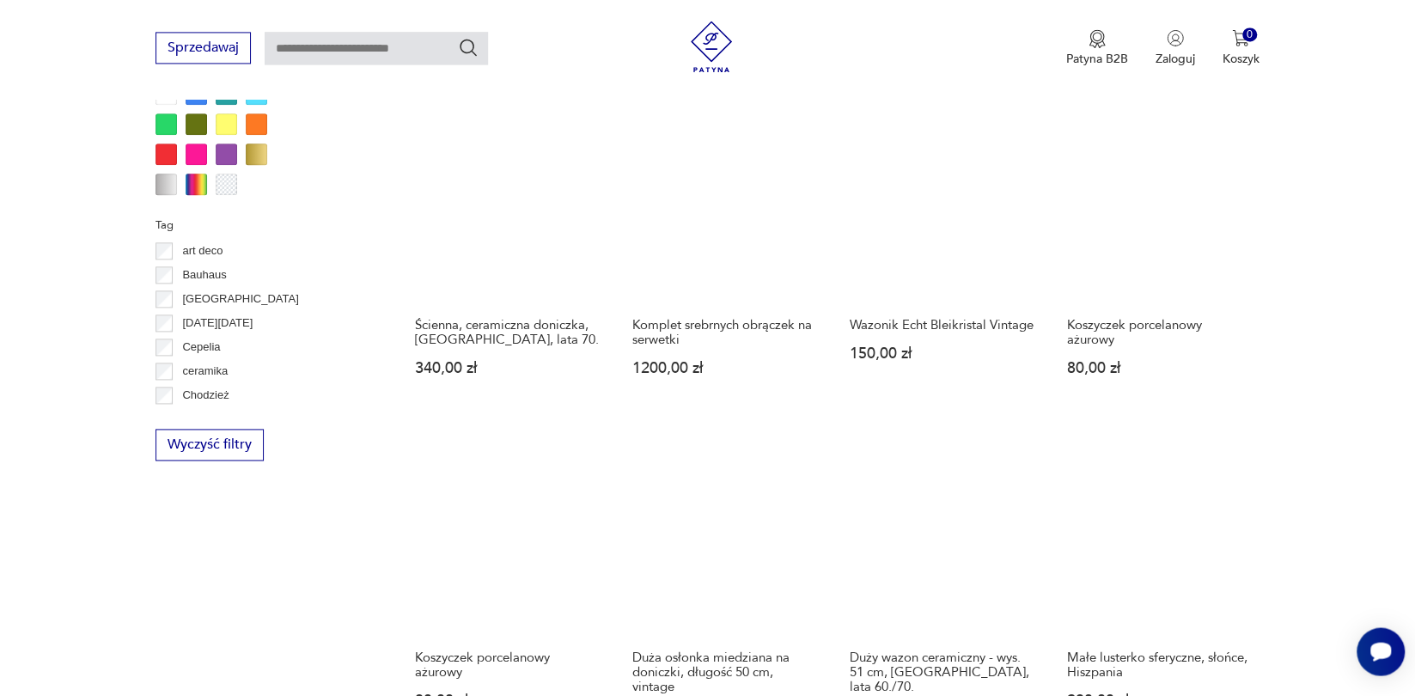
scroll to position [1683, 0]
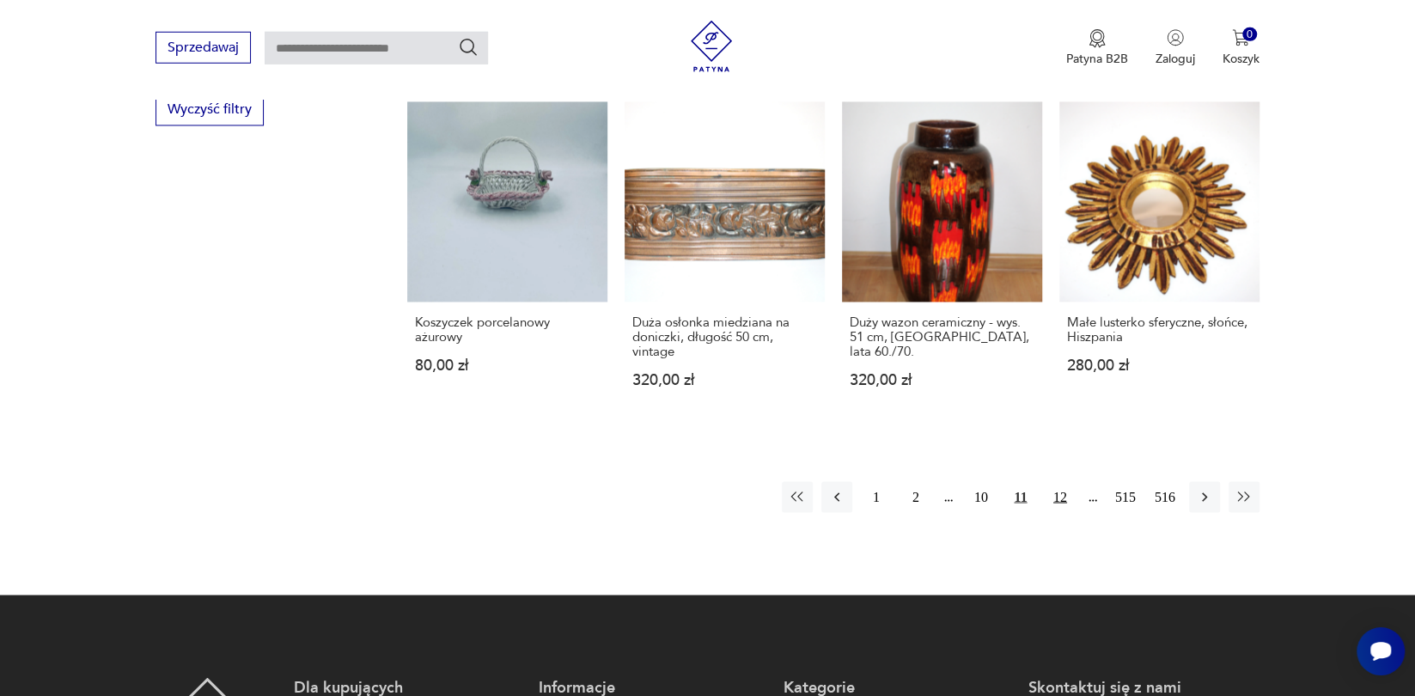
click at [1051, 513] on button "12" at bounding box center [1060, 497] width 31 height 31
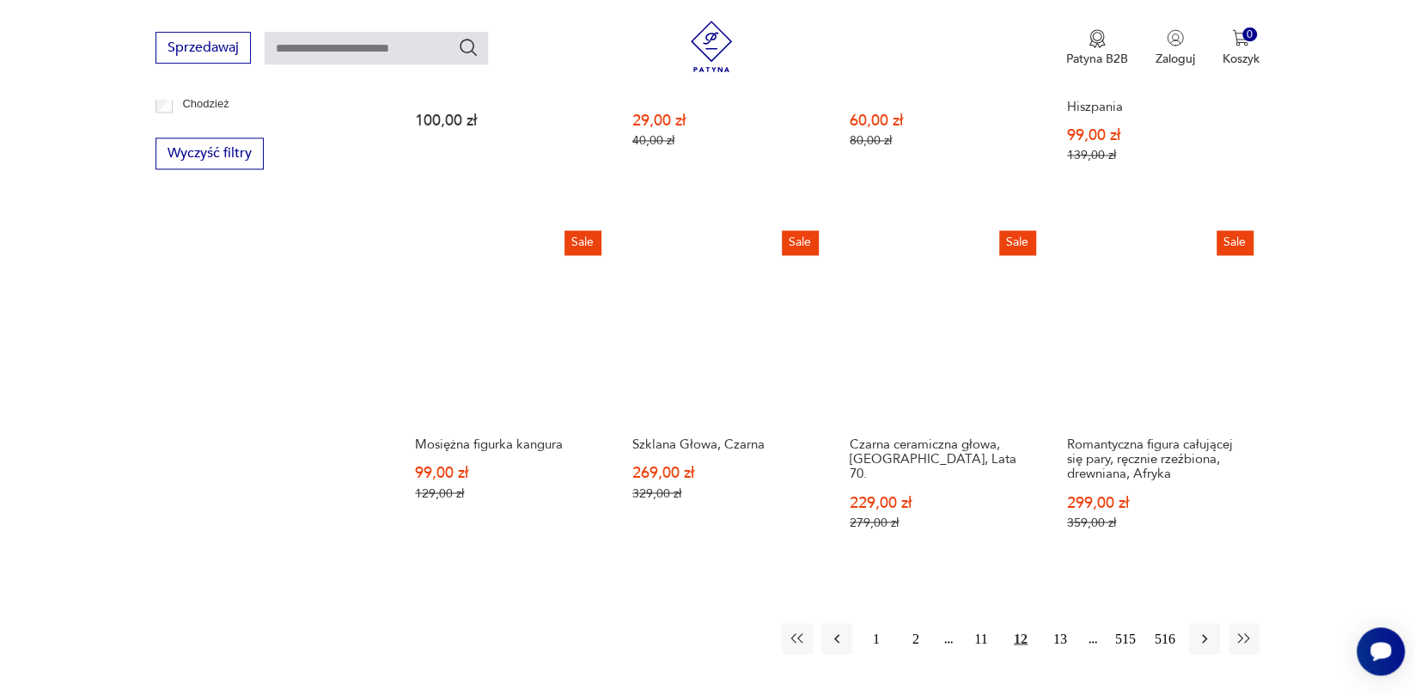
scroll to position [1666, 0]
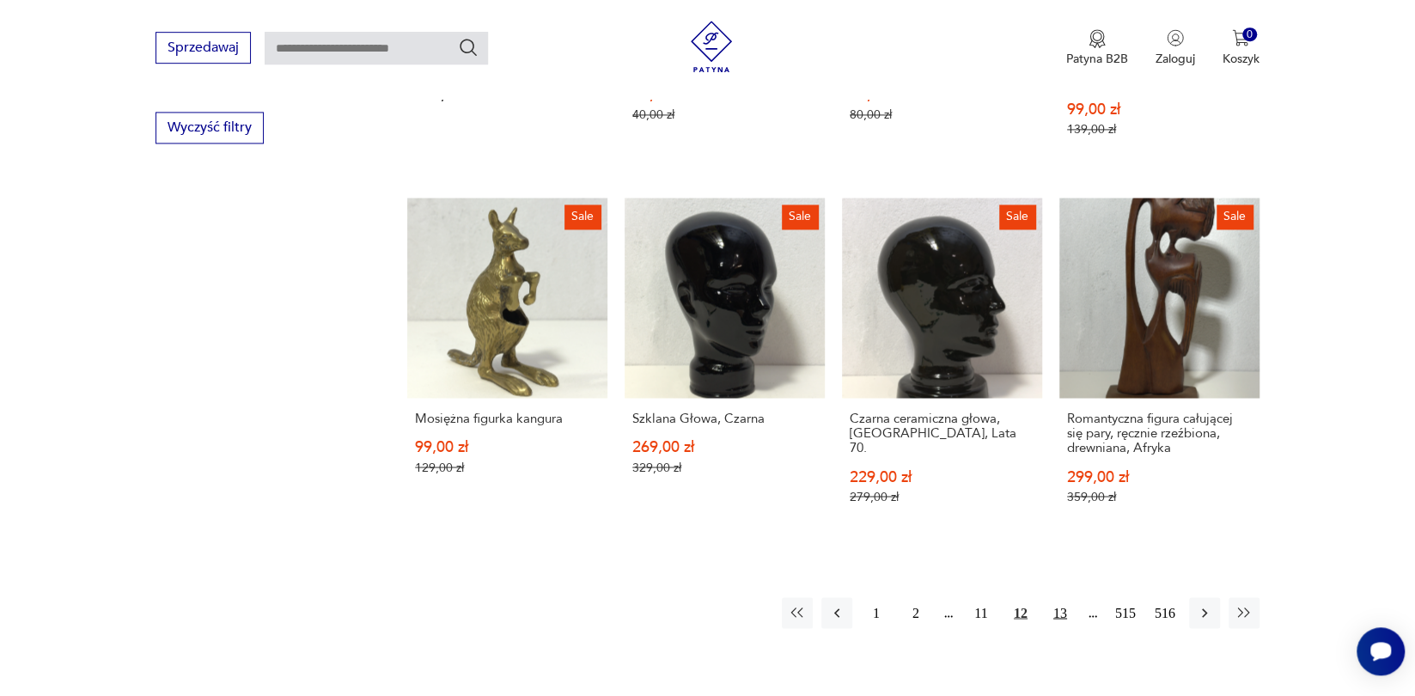
click at [1045, 628] on button "13" at bounding box center [1060, 612] width 31 height 31
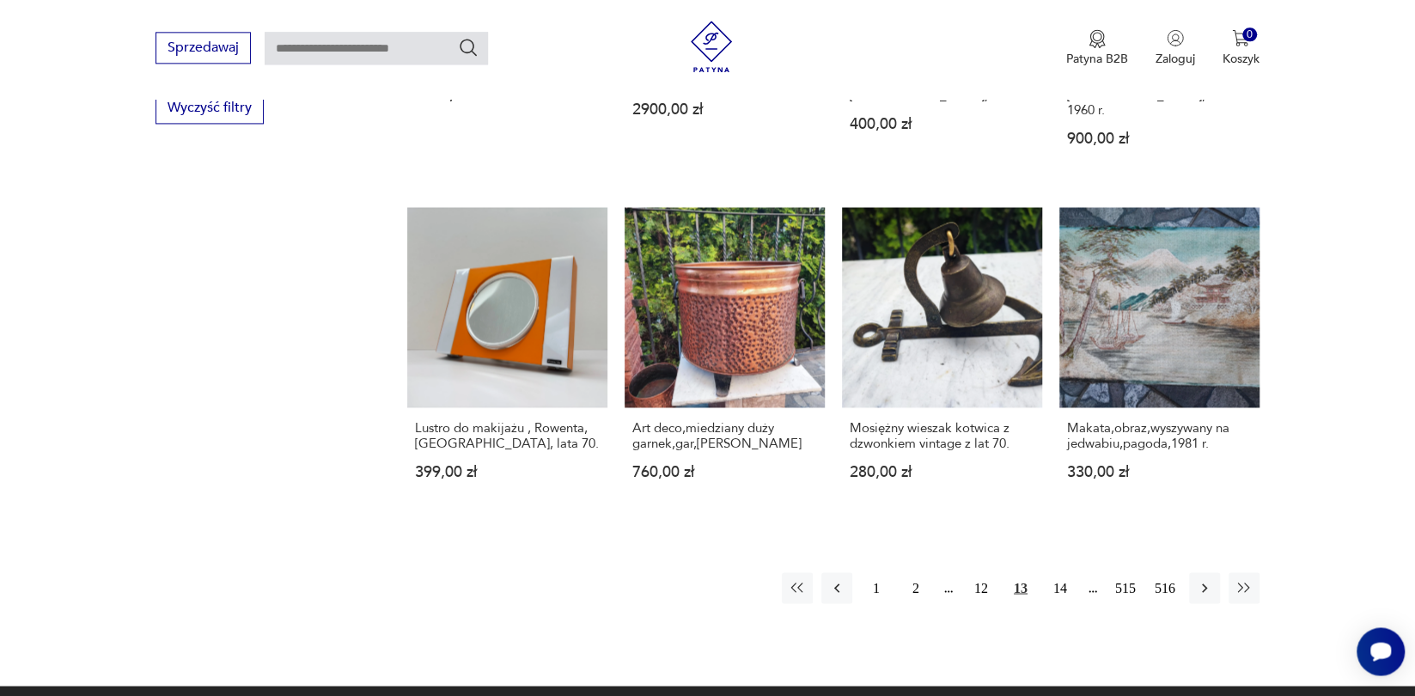
scroll to position [1727, 0]
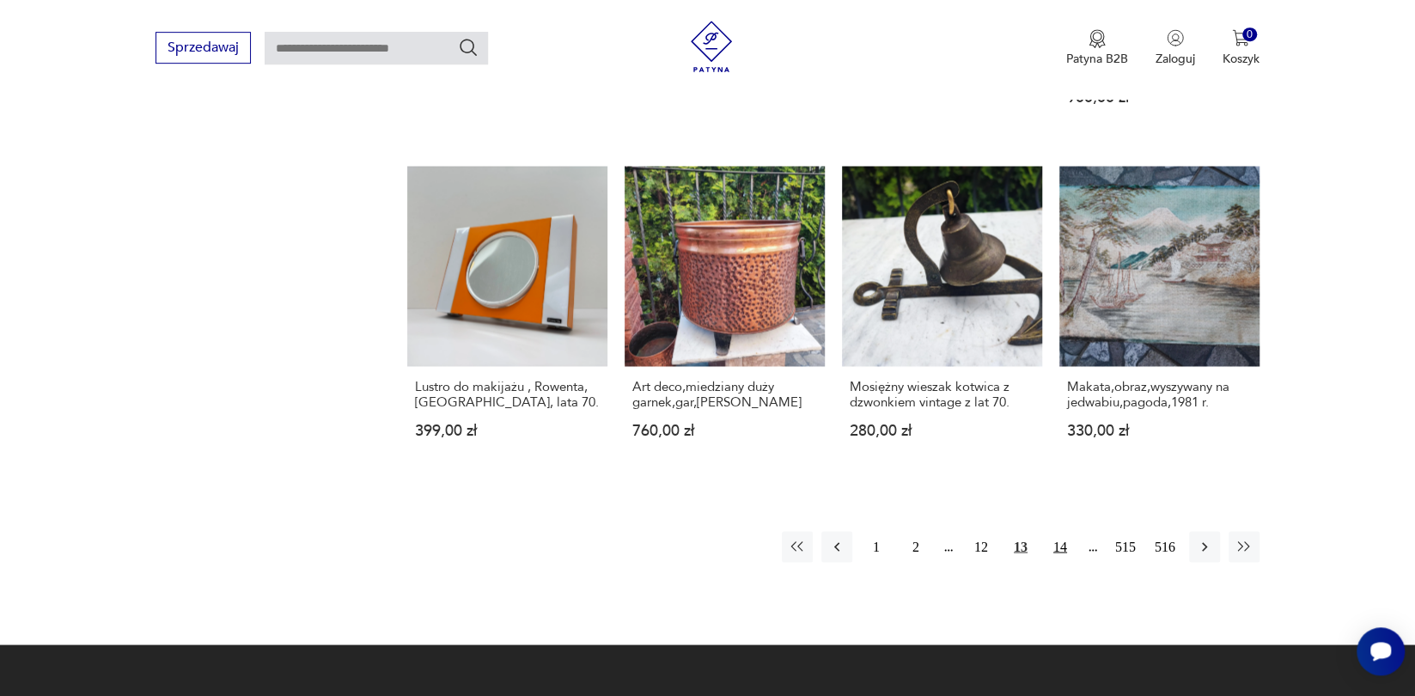
click at [1052, 562] on button "14" at bounding box center [1060, 546] width 31 height 31
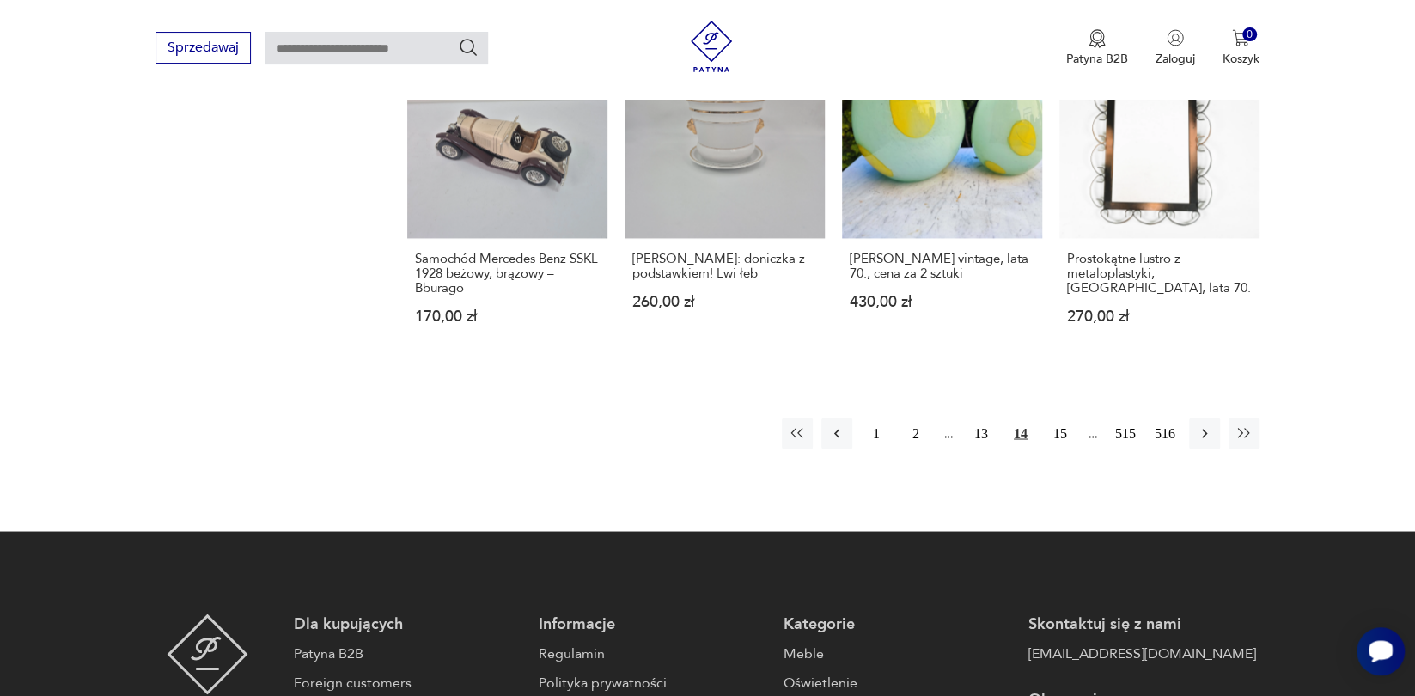
scroll to position [1790, 0]
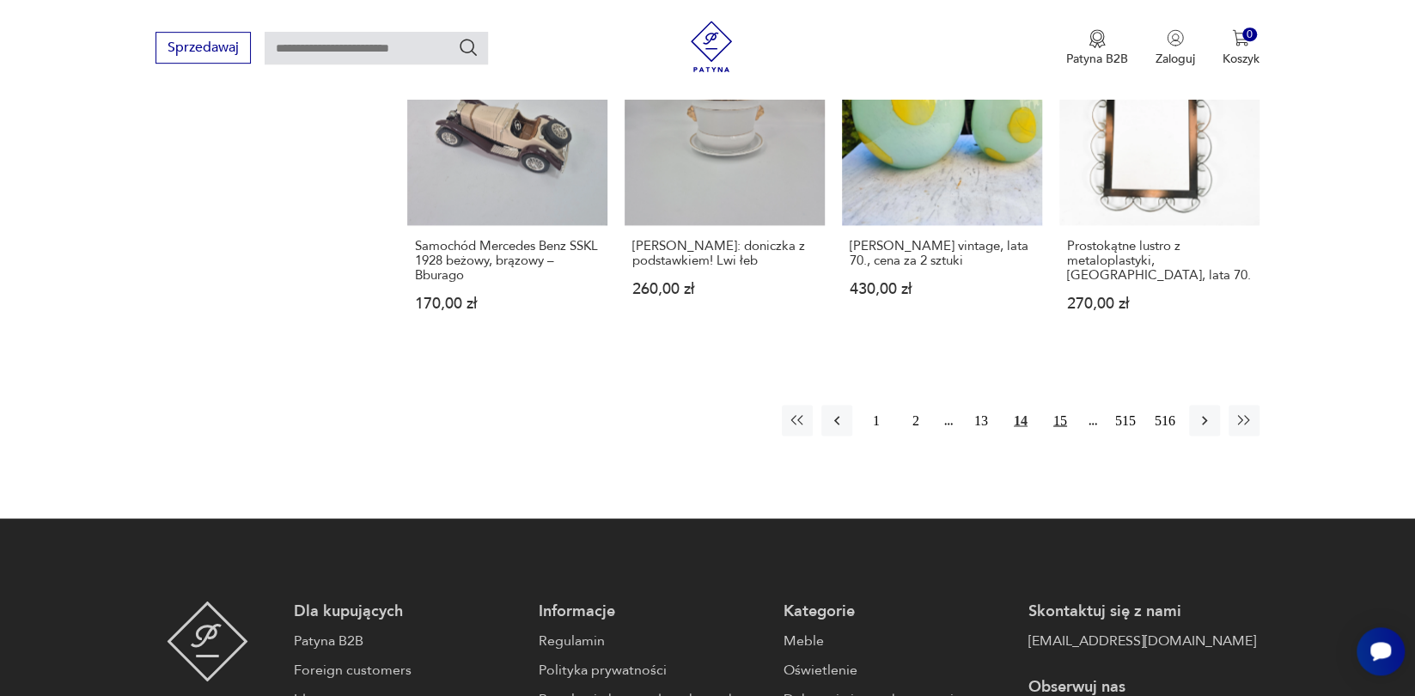
click at [1045, 436] on button "15" at bounding box center [1060, 420] width 31 height 31
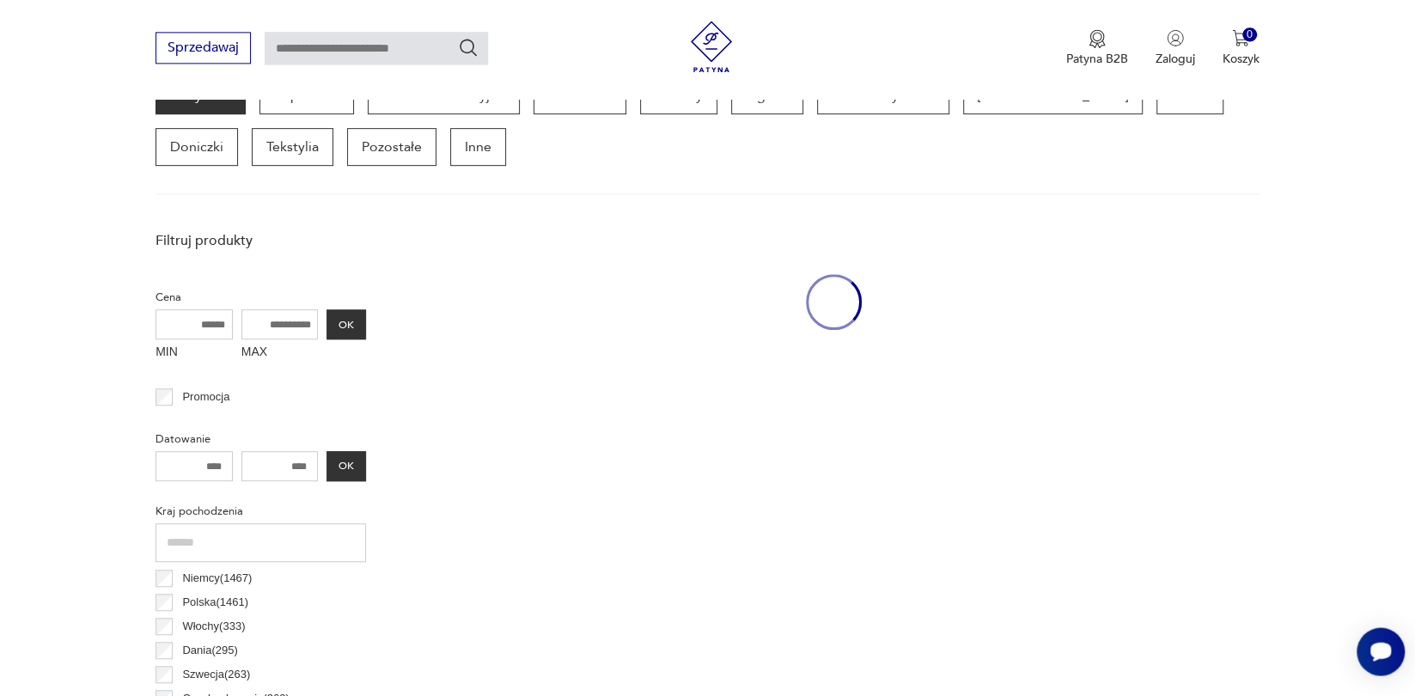
scroll to position [492, 0]
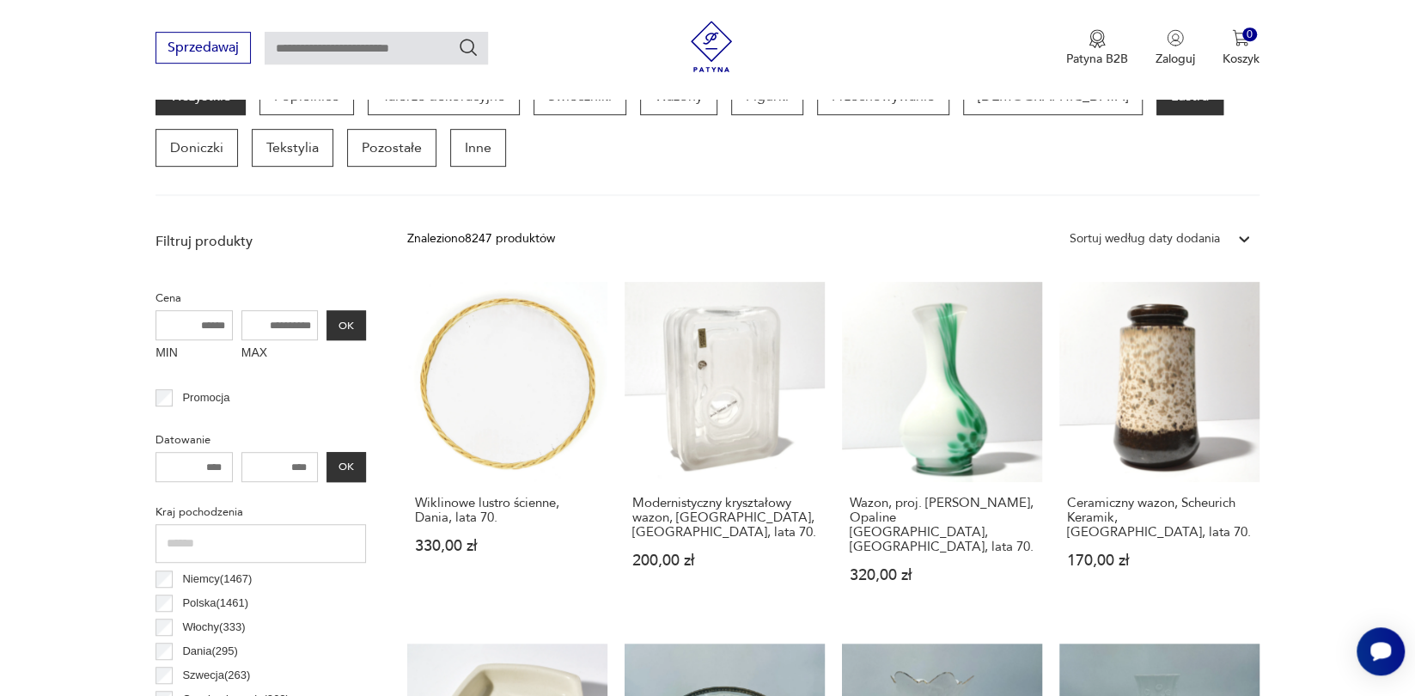
click at [1157, 115] on p "Lustra" at bounding box center [1190, 96] width 67 height 38
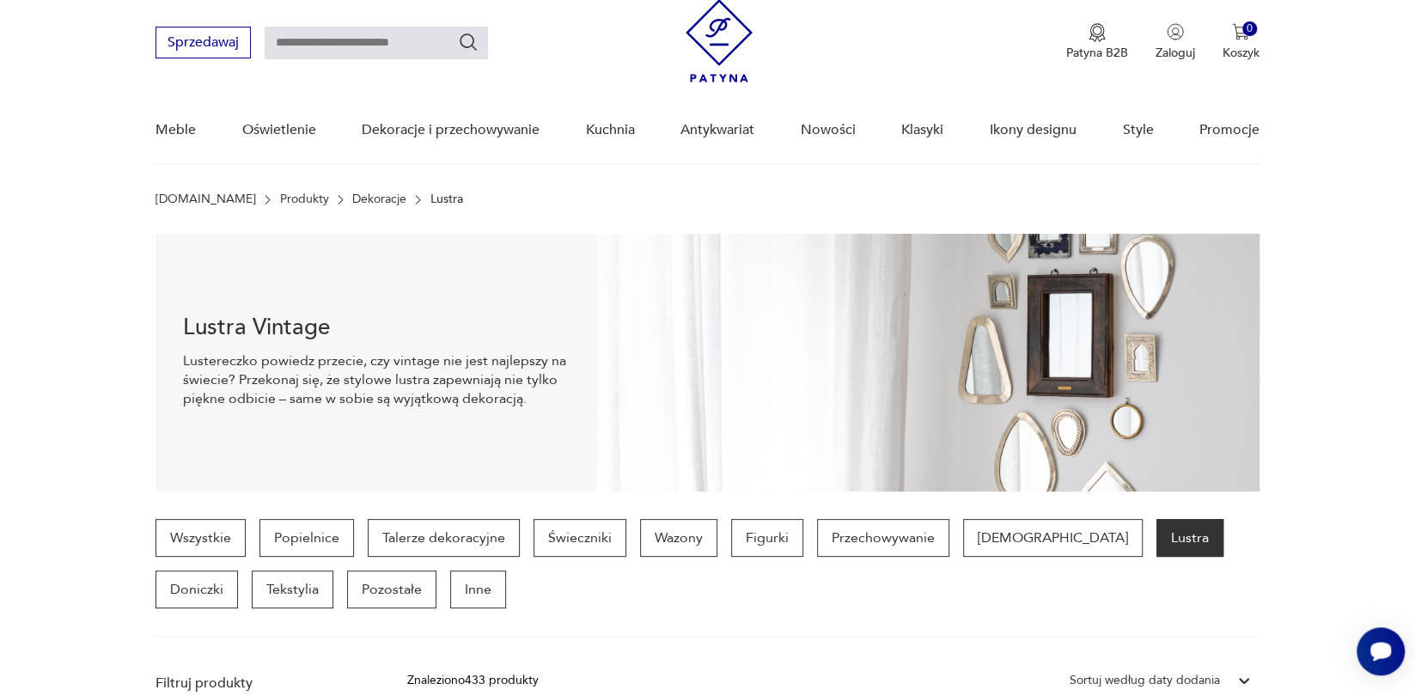
scroll to position [29, 0]
